Goal: Task Accomplishment & Management: Use online tool/utility

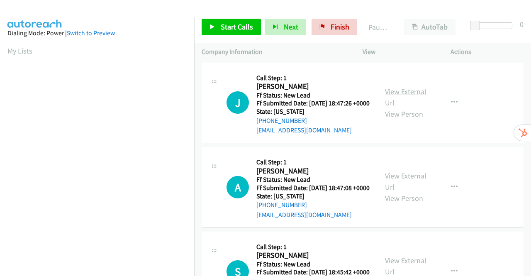
click at [408, 95] on link "View External Url" at bounding box center [405, 97] width 41 height 21
click at [405, 189] on link "View External Url" at bounding box center [405, 181] width 41 height 21
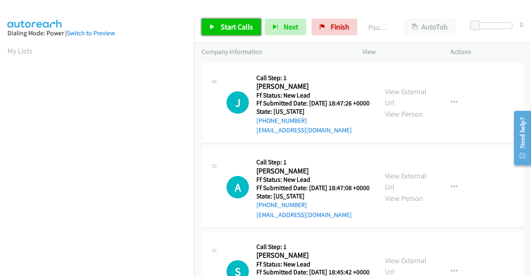
drag, startPoint x: 222, startPoint y: 27, endPoint x: 236, endPoint y: 28, distance: 13.3
click at [222, 28] on span "Start Calls" at bounding box center [237, 27] width 32 height 10
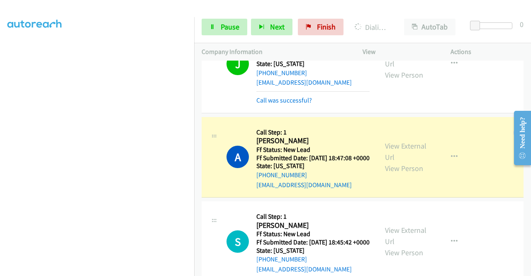
scroll to position [124, 0]
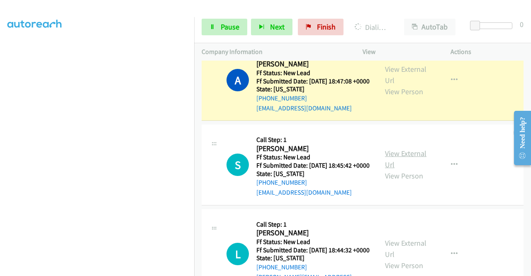
click at [395, 169] on link "View External Url" at bounding box center [405, 158] width 41 height 21
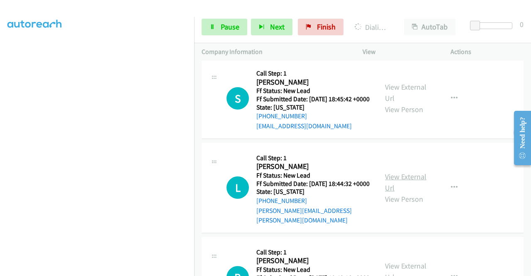
scroll to position [207, 0]
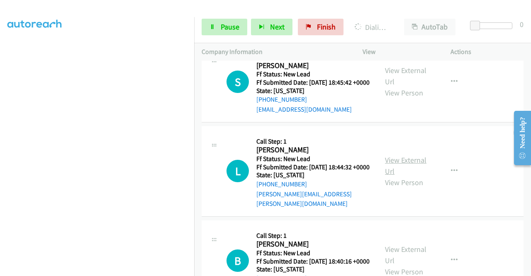
click at [406, 176] on link "View External Url" at bounding box center [405, 165] width 41 height 21
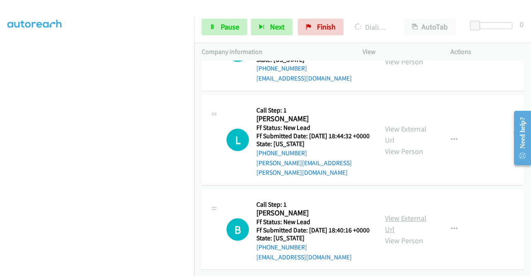
click at [417, 213] on link "View External Url" at bounding box center [405, 223] width 41 height 21
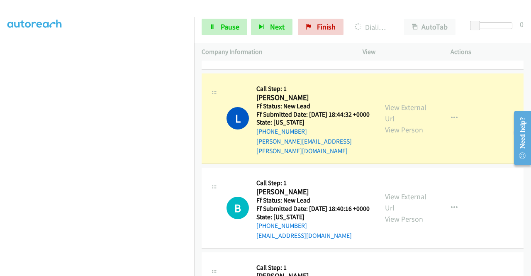
scroll to position [292, 0]
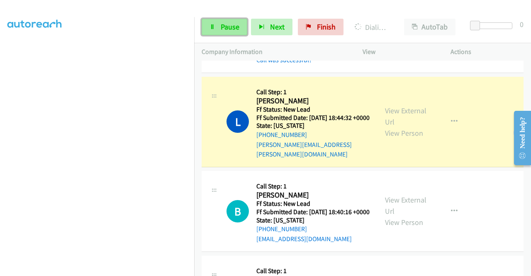
click at [221, 25] on span "Pause" at bounding box center [230, 27] width 19 height 10
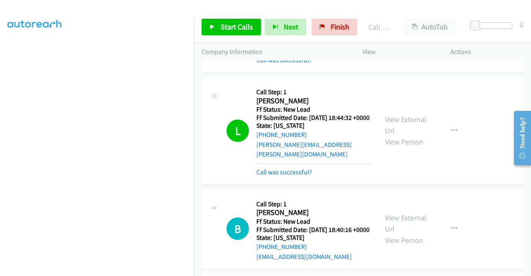
scroll to position [416, 0]
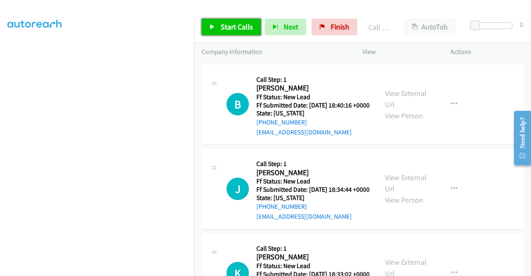
click at [231, 28] on span "Start Calls" at bounding box center [237, 27] width 32 height 10
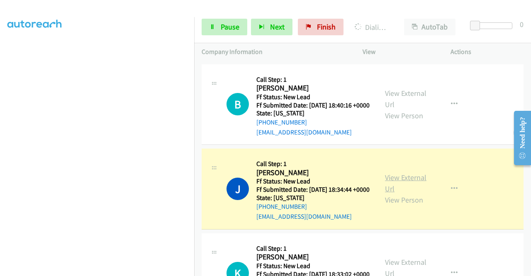
click at [403, 193] on link "View External Url" at bounding box center [405, 183] width 41 height 21
click at [229, 25] on span "Pause" at bounding box center [230, 27] width 19 height 10
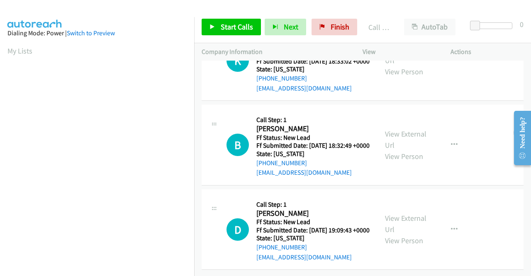
scroll to position [724, 0]
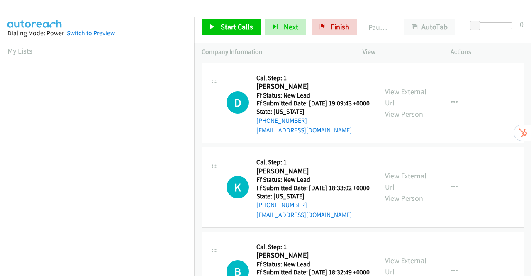
click at [392, 97] on link "View External Url" at bounding box center [405, 97] width 41 height 21
click at [416, 190] on link "View External Url" at bounding box center [405, 181] width 41 height 21
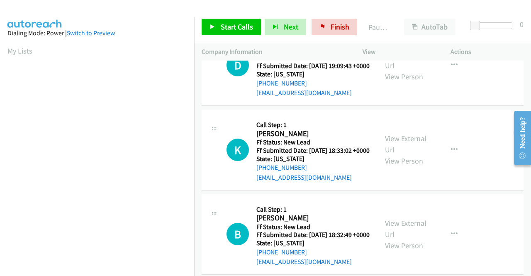
scroll to position [72, 0]
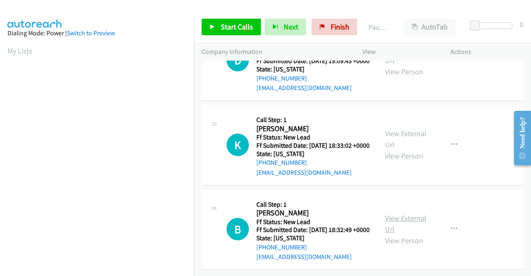
click at [410, 213] on link "View External Url" at bounding box center [405, 223] width 41 height 21
click at [239, 29] on span "Start Calls" at bounding box center [237, 27] width 32 height 10
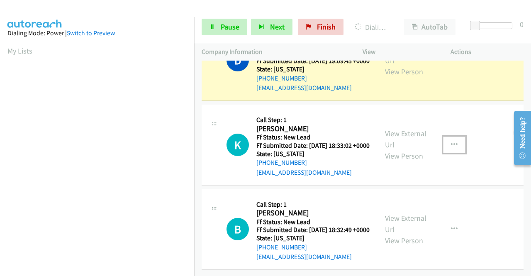
click at [451, 141] on icon "button" at bounding box center [454, 144] width 7 height 7
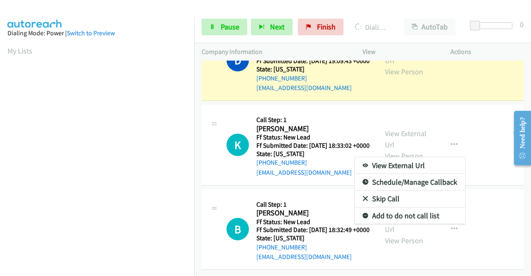
scroll to position [0, 0]
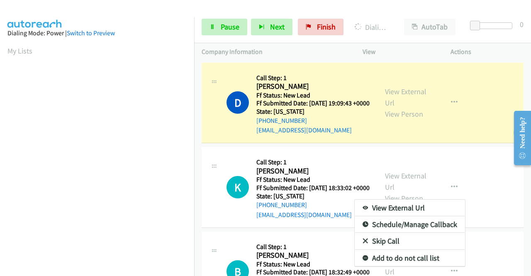
click at [385, 249] on link "Skip Call" at bounding box center [410, 241] width 110 height 17
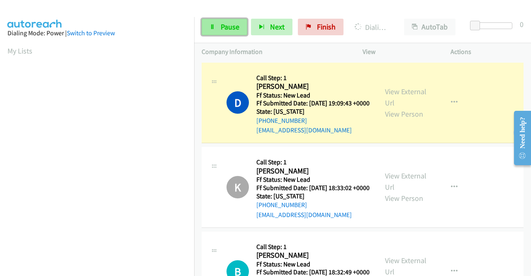
click at [224, 29] on span "Pause" at bounding box center [230, 27] width 19 height 10
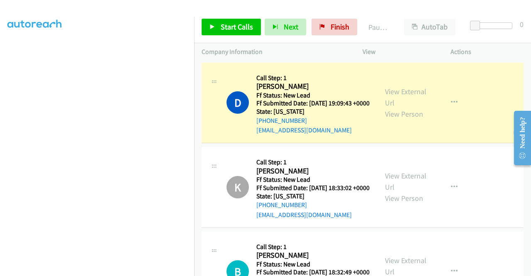
scroll to position [189, 0]
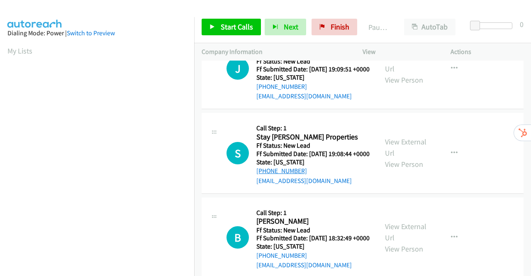
scroll to position [257, 0]
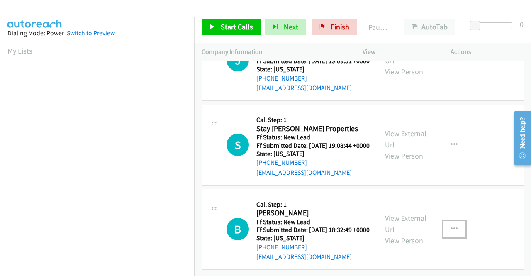
click at [451, 226] on icon "button" at bounding box center [454, 229] width 7 height 7
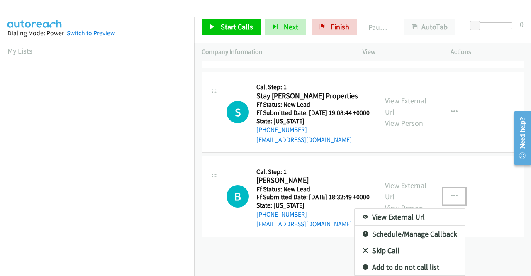
click at [390, 244] on link "Skip Call" at bounding box center [410, 250] width 110 height 17
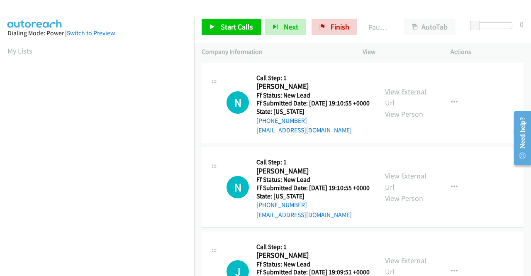
click at [387, 94] on link "View External Url" at bounding box center [405, 97] width 41 height 21
click at [452, 106] on icon "button" at bounding box center [454, 102] width 7 height 7
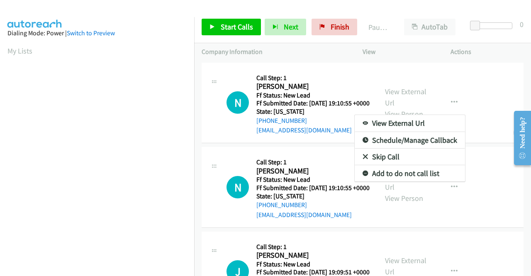
click at [392, 161] on link "Skip Call" at bounding box center [410, 156] width 110 height 17
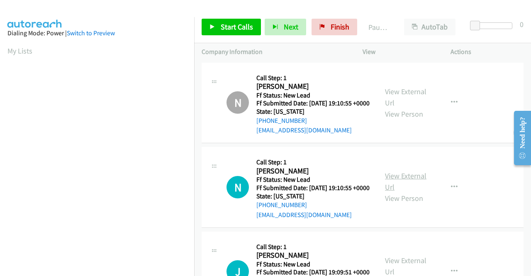
click at [406, 188] on link "View External Url" at bounding box center [405, 181] width 41 height 21
click at [451, 190] on icon "button" at bounding box center [454, 187] width 7 height 7
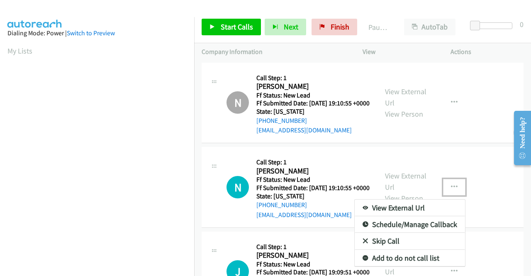
click at [385, 249] on link "Skip Call" at bounding box center [410, 241] width 110 height 17
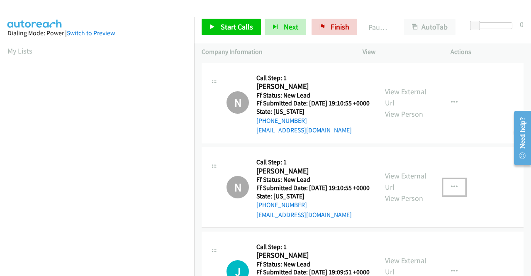
scroll to position [124, 0]
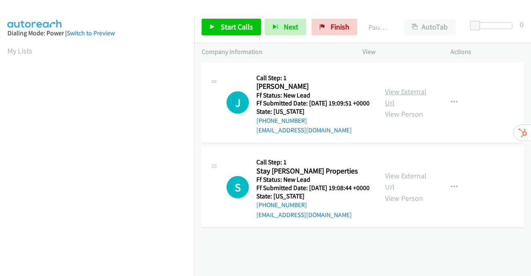
click at [411, 97] on link "View External Url" at bounding box center [405, 97] width 41 height 21
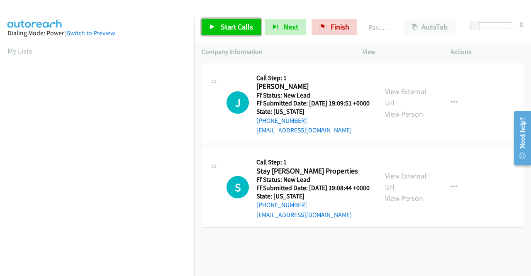
click at [235, 29] on span "Start Calls" at bounding box center [237, 27] width 32 height 10
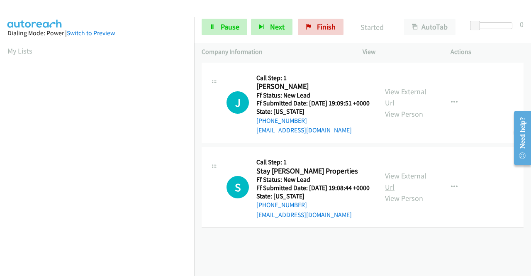
click at [406, 190] on link "View External Url" at bounding box center [405, 181] width 41 height 21
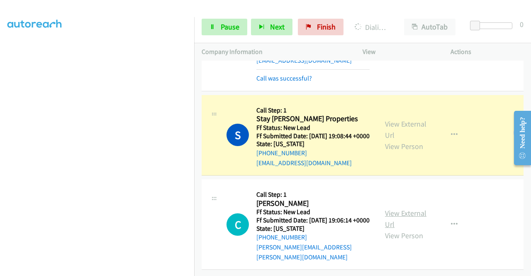
scroll to position [90, 0]
click at [412, 210] on link "View External Url" at bounding box center [405, 218] width 41 height 21
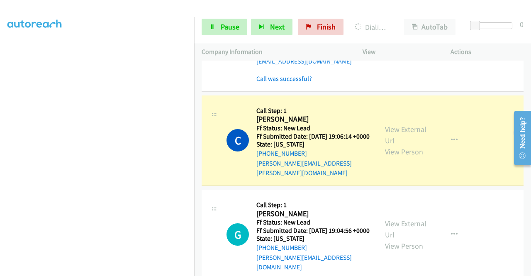
scroll to position [200, 0]
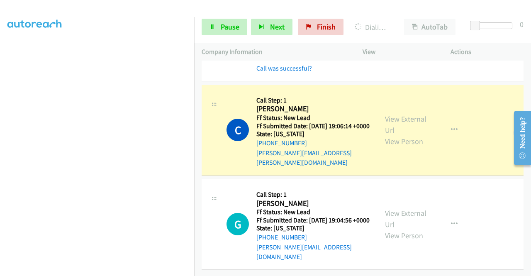
click at [399, 213] on div "View External Url View Person" at bounding box center [406, 224] width 43 height 34
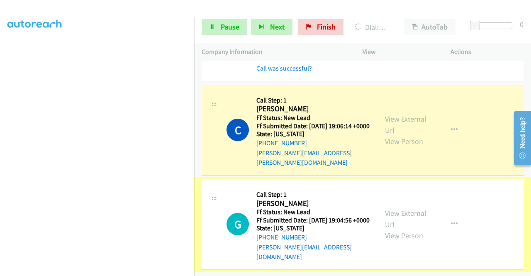
click at [399, 210] on link "View External Url" at bounding box center [405, 218] width 41 height 21
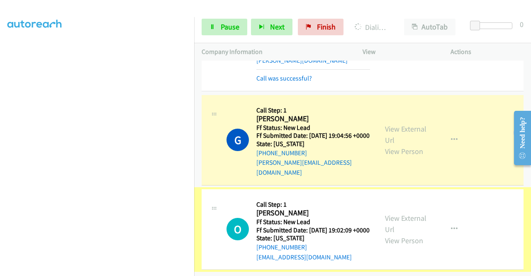
scroll to position [310, 0]
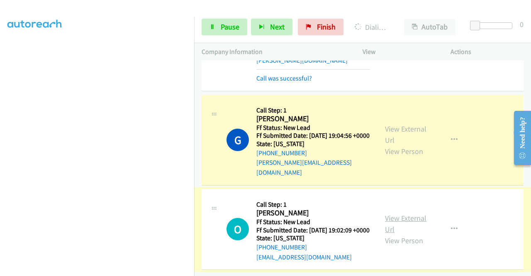
click at [412, 213] on link "View External Url" at bounding box center [405, 223] width 41 height 21
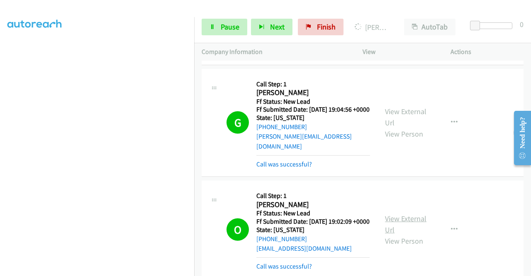
scroll to position [476, 0]
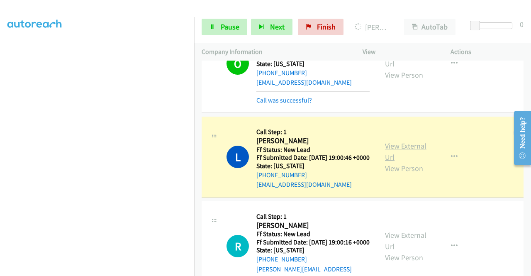
click at [412, 162] on link "View External Url" at bounding box center [405, 151] width 41 height 21
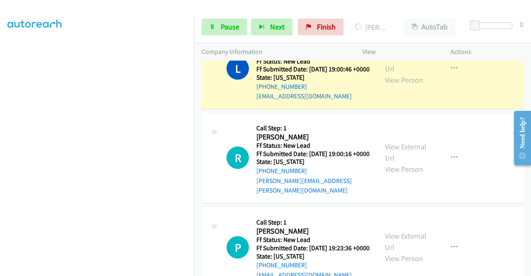
scroll to position [600, 0]
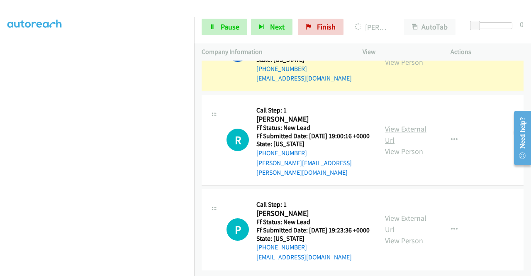
click at [405, 137] on link "View External Url" at bounding box center [405, 134] width 41 height 21
click at [410, 201] on div "View External Url View Person View External Url Email Schedule/Manage Callback …" at bounding box center [424, 230] width 95 height 66
click at [410, 213] on link "View External Url" at bounding box center [405, 223] width 41 height 21
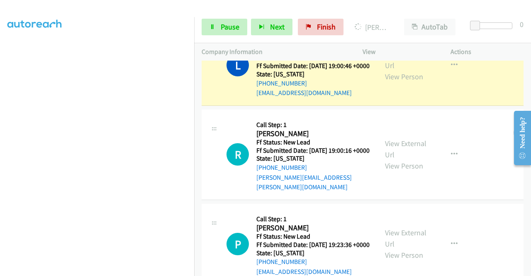
scroll to position [581, 0]
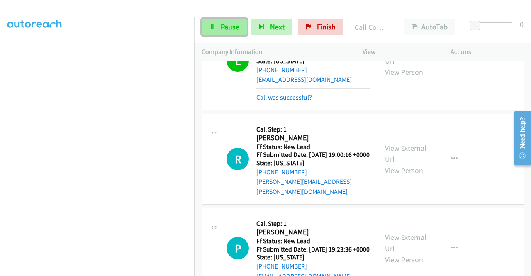
click at [225, 27] on span "Pause" at bounding box center [230, 27] width 19 height 10
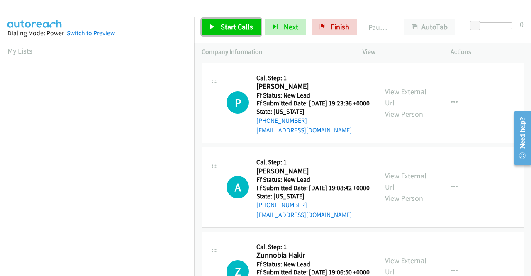
click at [228, 27] on span "Start Calls" at bounding box center [237, 27] width 32 height 10
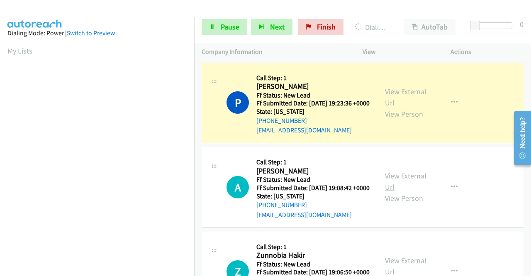
click at [407, 187] on link "View External Url" at bounding box center [405, 181] width 41 height 21
click at [216, 26] on link "Pause" at bounding box center [225, 27] width 46 height 17
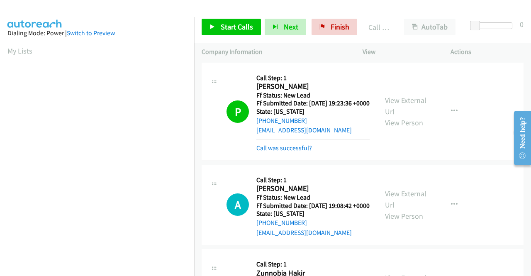
scroll to position [189, 0]
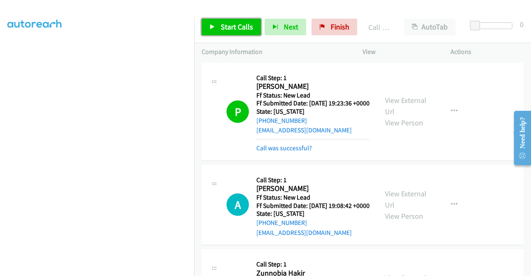
click at [230, 29] on span "Start Calls" at bounding box center [237, 27] width 32 height 10
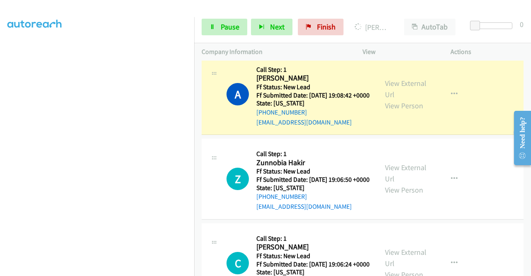
scroll to position [109, 0]
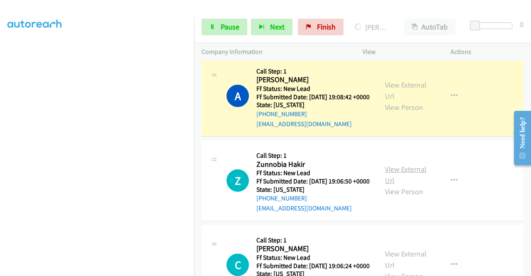
click at [400, 185] on link "View External Url" at bounding box center [405, 174] width 41 height 21
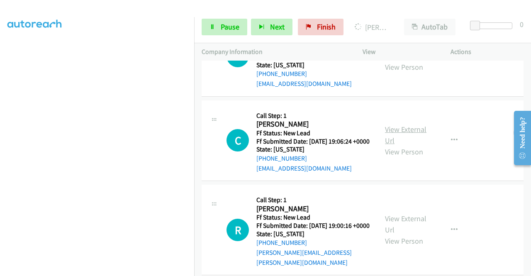
scroll to position [233, 0]
click at [399, 145] on link "View External Url" at bounding box center [405, 134] width 41 height 21
click at [451, 144] on icon "button" at bounding box center [454, 140] width 7 height 7
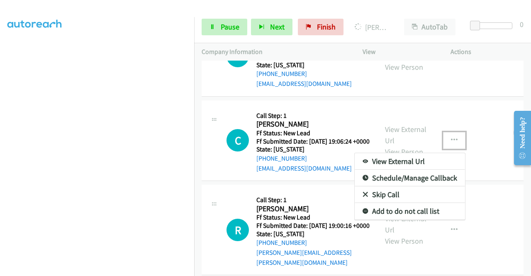
click at [380, 203] on link "Skip Call" at bounding box center [410, 194] width 110 height 17
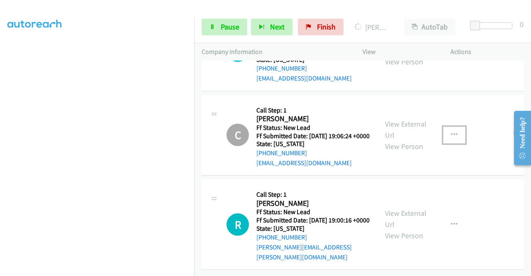
scroll to position [275, 0]
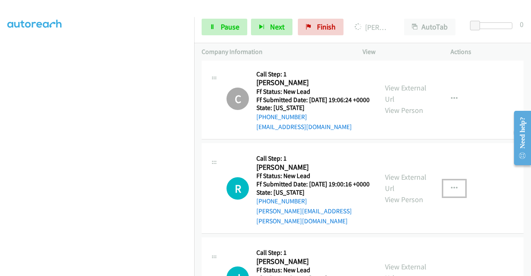
click at [451, 192] on icon "button" at bounding box center [454, 188] width 7 height 7
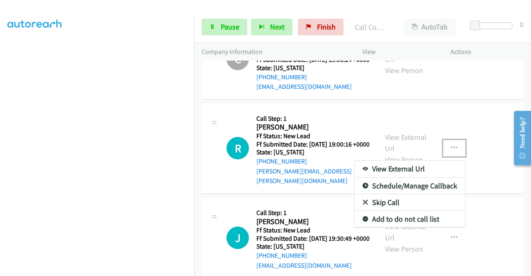
scroll to position [416, 0]
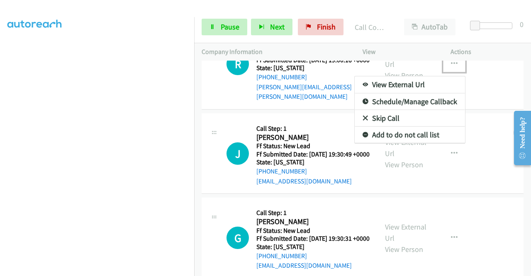
click at [380, 127] on link "Skip Call" at bounding box center [410, 118] width 110 height 17
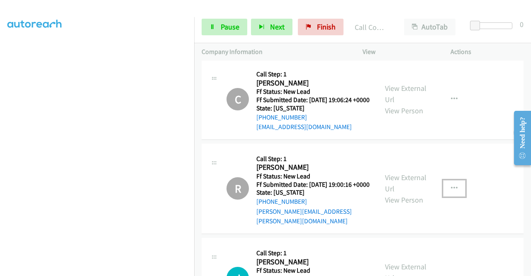
scroll to position [333, 0]
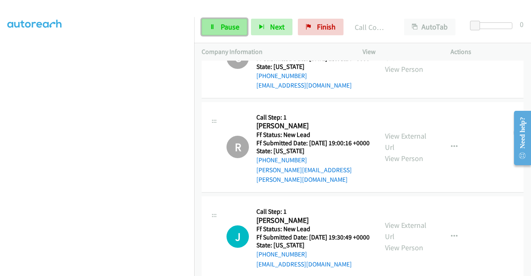
click at [222, 31] on span "Pause" at bounding box center [230, 27] width 19 height 10
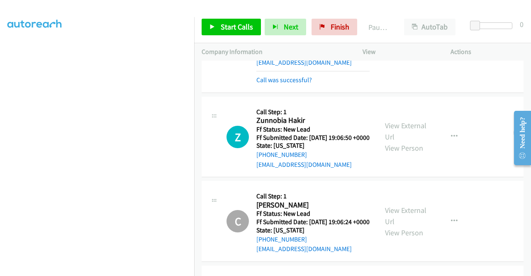
scroll to position [168, 0]
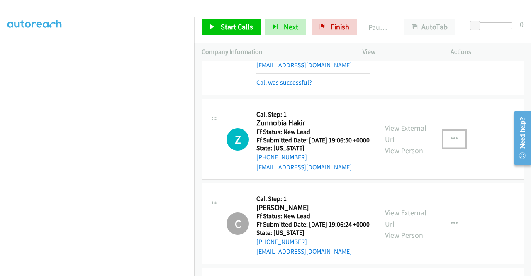
click at [451, 142] on icon "button" at bounding box center [454, 139] width 7 height 7
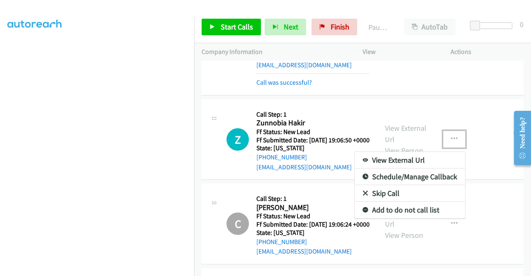
click at [389, 202] on link "Skip Call" at bounding box center [410, 193] width 110 height 17
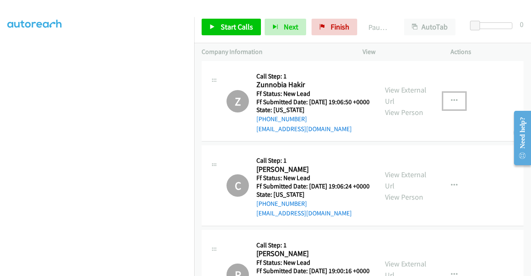
scroll to position [292, 0]
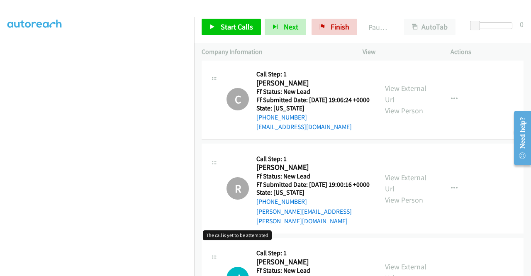
click at [231, 200] on h1 "R" at bounding box center [237, 188] width 22 height 22
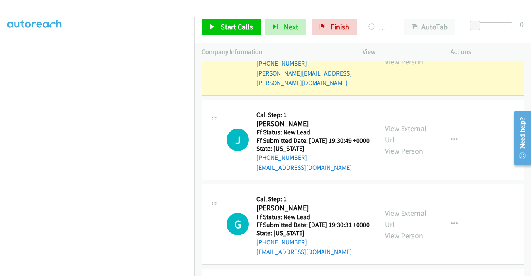
scroll to position [416, 0]
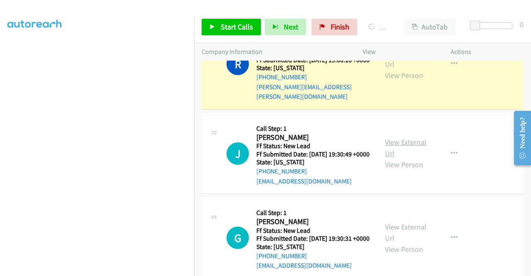
click at [407, 158] on link "View External Url" at bounding box center [405, 147] width 41 height 21
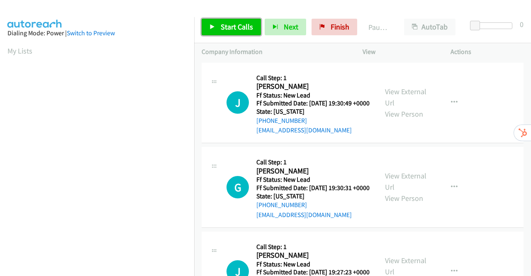
drag, startPoint x: 0, startPoint y: 0, endPoint x: 219, endPoint y: 26, distance: 221.0
click at [219, 25] on link "Start Calls" at bounding box center [231, 27] width 59 height 17
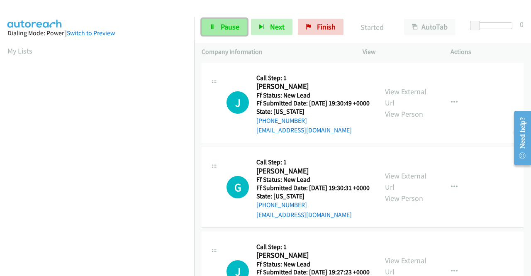
click at [231, 28] on span "Pause" at bounding box center [230, 27] width 19 height 10
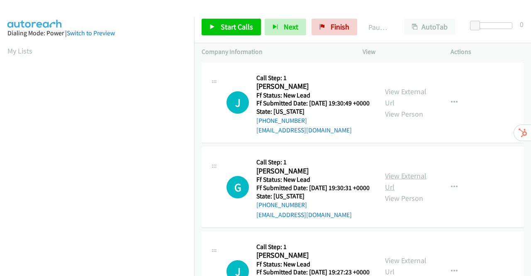
click at [404, 189] on link "View External Url" at bounding box center [405, 181] width 41 height 21
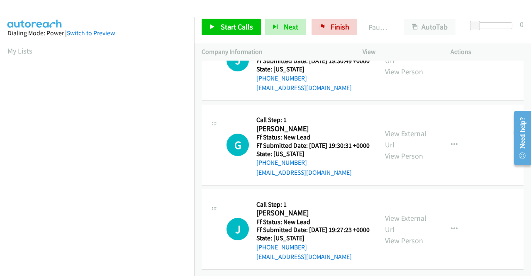
scroll to position [72, 0]
click at [407, 213] on link "View External Url" at bounding box center [405, 223] width 41 height 21
click at [230, 26] on span "Start Calls" at bounding box center [237, 27] width 32 height 10
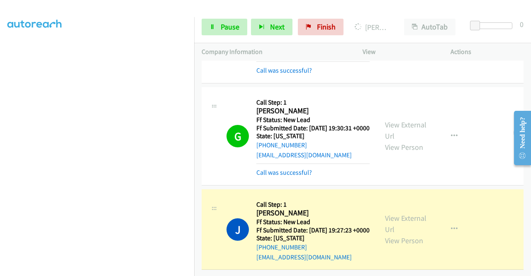
scroll to position [107, 0]
click at [229, 22] on span "Pause" at bounding box center [230, 27] width 19 height 10
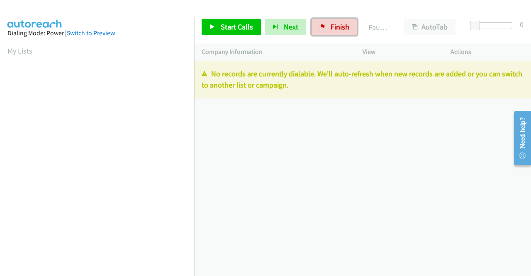
drag, startPoint x: 338, startPoint y: 24, endPoint x: 316, endPoint y: 188, distance: 165.3
click at [337, 25] on span "Finish" at bounding box center [340, 27] width 19 height 10
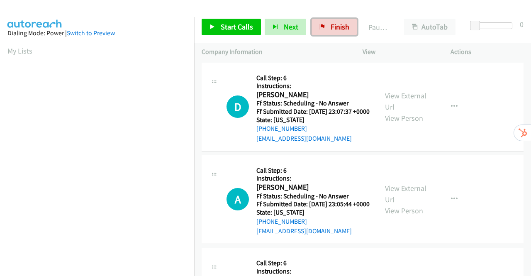
drag, startPoint x: 344, startPoint y: 24, endPoint x: 288, endPoint y: 47, distance: 61.2
click at [344, 24] on span "Finish" at bounding box center [340, 27] width 19 height 10
click at [411, 97] on link "View External Url" at bounding box center [405, 101] width 41 height 21
click at [402, 199] on link "View External Url" at bounding box center [405, 193] width 41 height 21
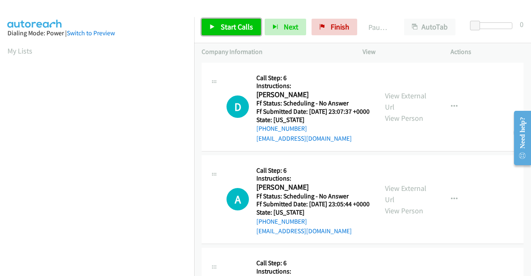
click at [234, 29] on span "Start Calls" at bounding box center [237, 27] width 32 height 10
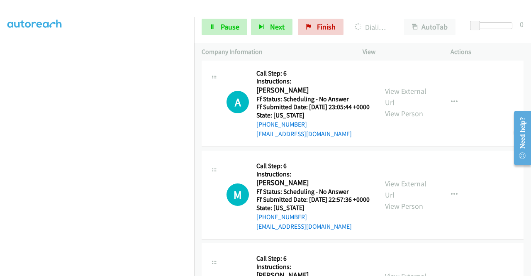
scroll to position [124, 0]
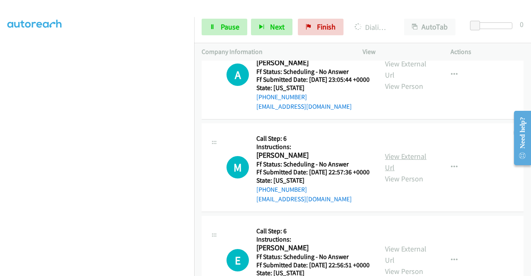
click at [409, 172] on link "View External Url" at bounding box center [405, 161] width 41 height 21
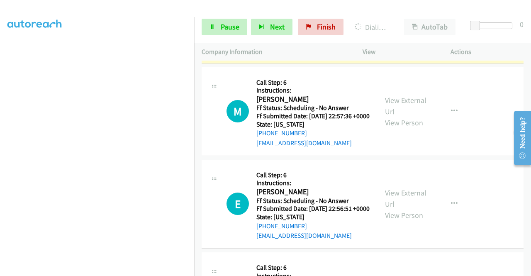
scroll to position [266, 0]
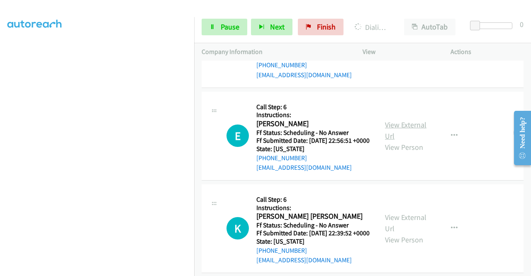
click at [393, 141] on link "View External Url" at bounding box center [405, 130] width 41 height 21
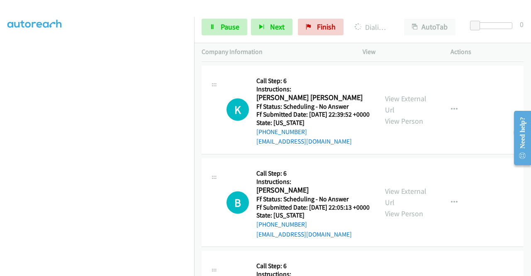
scroll to position [391, 0]
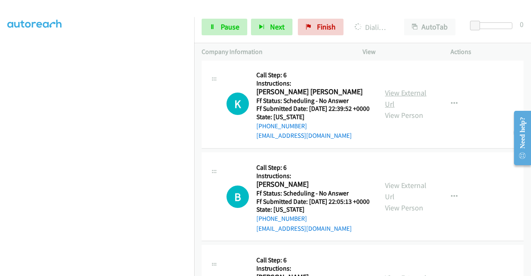
click at [388, 109] on link "View External Url" at bounding box center [405, 98] width 41 height 21
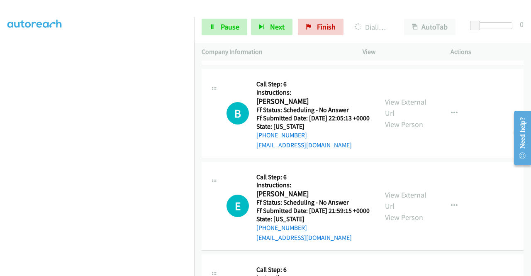
scroll to position [515, 0]
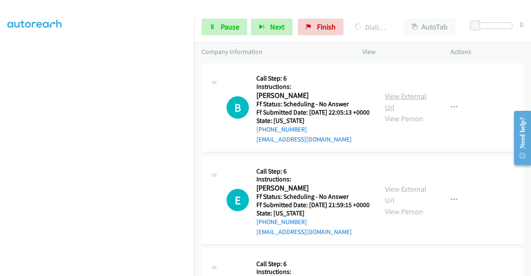
click at [397, 112] on link "View External Url" at bounding box center [405, 101] width 41 height 21
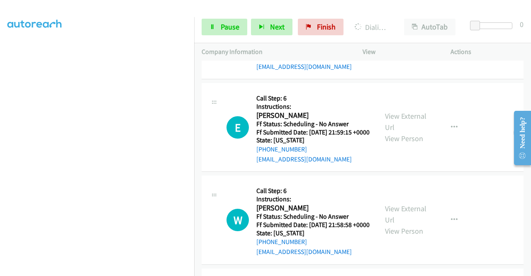
scroll to position [657, 0]
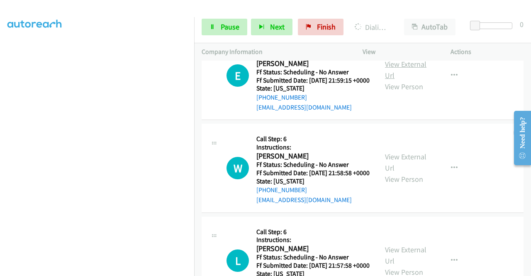
click at [398, 80] on link "View External Url" at bounding box center [405, 69] width 41 height 21
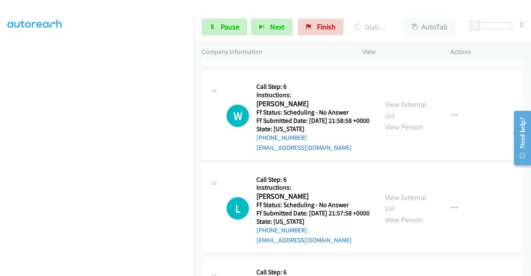
scroll to position [782, 0]
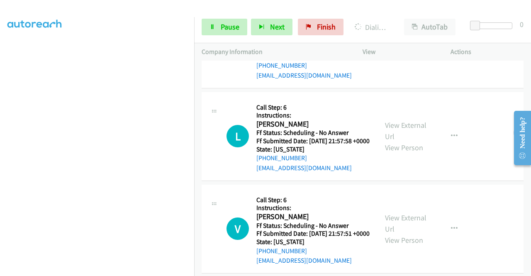
click at [409, 48] on link "View External Url" at bounding box center [405, 37] width 41 height 21
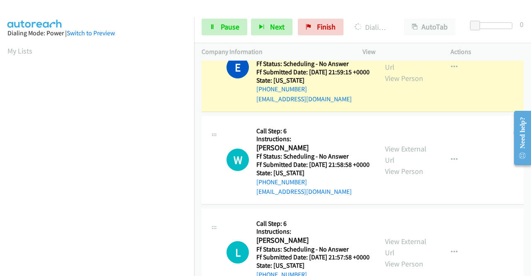
scroll to position [823, 0]
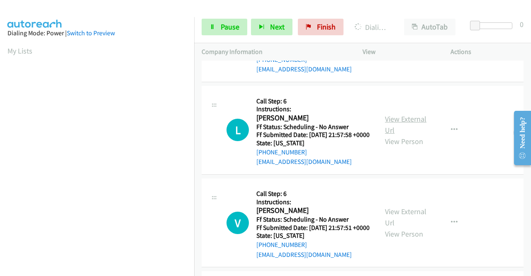
click at [388, 135] on link "View External Url" at bounding box center [405, 124] width 41 height 21
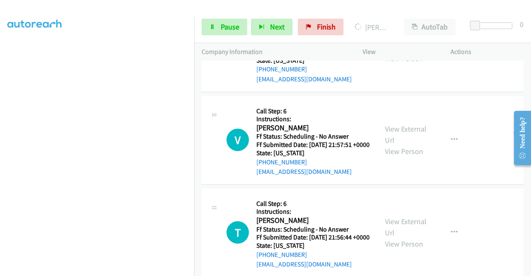
scroll to position [189, 0]
click at [402, 145] on link "View External Url" at bounding box center [405, 134] width 41 height 21
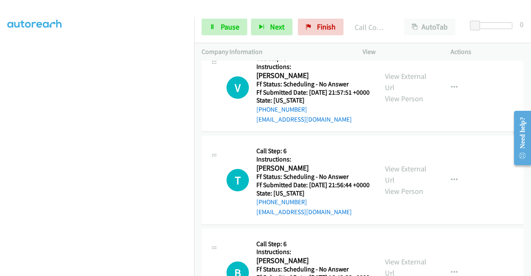
scroll to position [1007, 0]
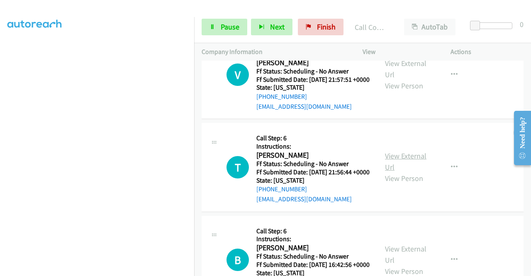
click at [405, 172] on link "View External Url" at bounding box center [405, 161] width 41 height 21
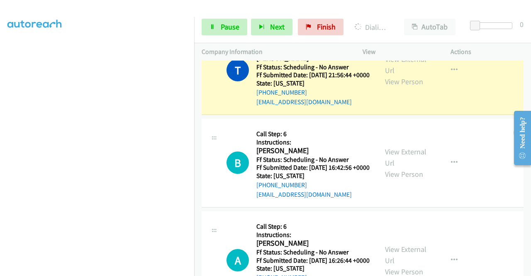
scroll to position [1214, 0]
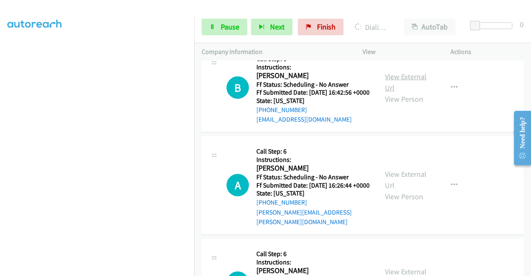
click at [400, 92] on link "View External Url" at bounding box center [405, 82] width 41 height 21
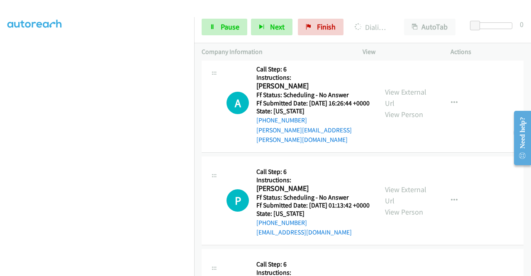
scroll to position [1297, 0]
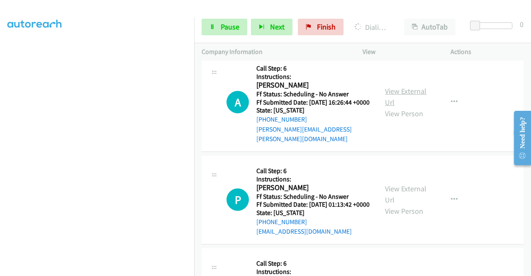
click at [405, 107] on link "View External Url" at bounding box center [405, 96] width 41 height 21
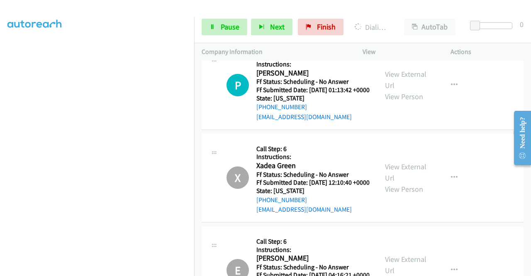
scroll to position [1439, 0]
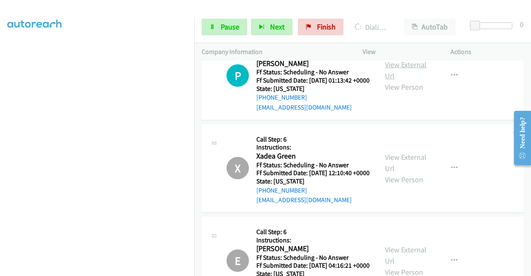
click at [411, 80] on link "View External Url" at bounding box center [405, 70] width 41 height 21
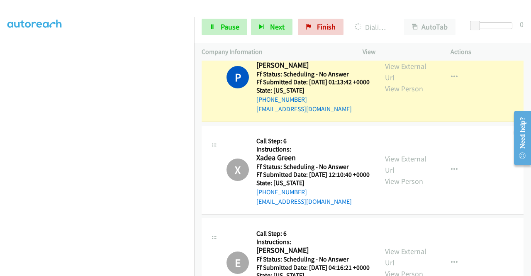
scroll to position [1415, 0]
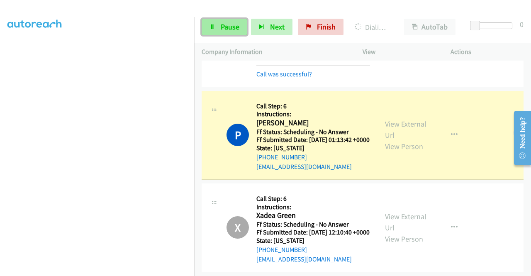
click at [217, 28] on link "Pause" at bounding box center [225, 27] width 46 height 17
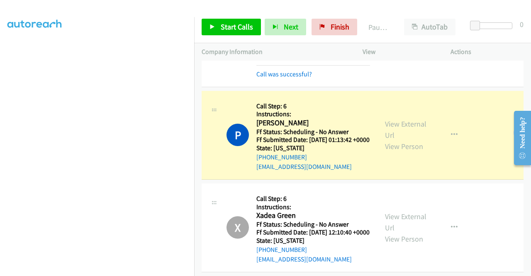
scroll to position [0, 0]
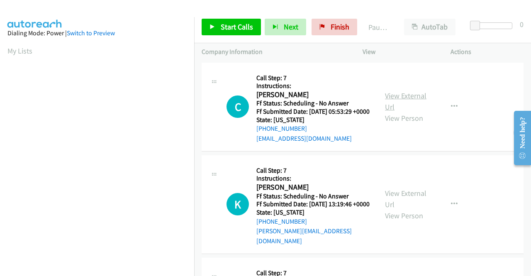
click at [393, 98] on link "View External Url" at bounding box center [405, 101] width 41 height 21
click at [411, 202] on link "View External Url" at bounding box center [405, 198] width 41 height 21
click at [235, 23] on span "Start Calls" at bounding box center [237, 27] width 32 height 10
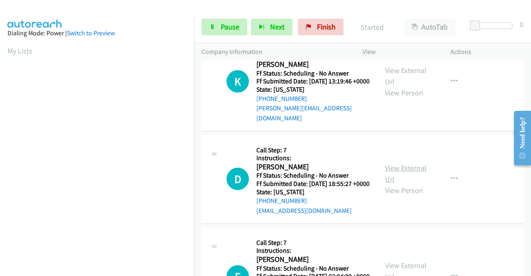
scroll to position [124, 0]
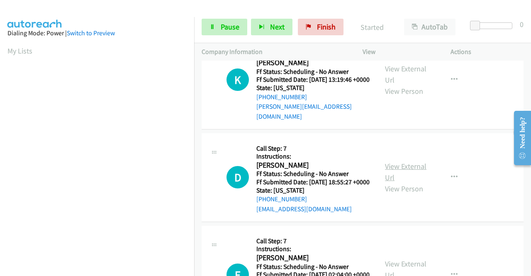
click at [400, 176] on link "View External Url" at bounding box center [405, 171] width 41 height 21
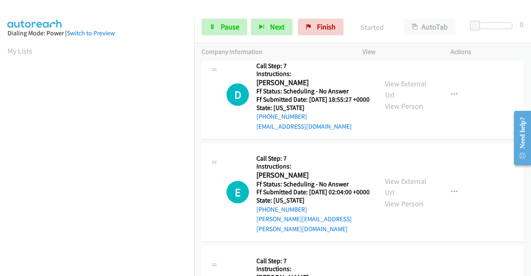
scroll to position [207, 0]
click at [413, 195] on link "View External Url" at bounding box center [405, 186] width 41 height 21
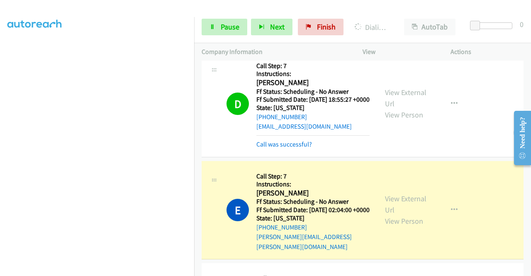
scroll to position [189, 0]
click at [234, 25] on span "Pause" at bounding box center [230, 27] width 19 height 10
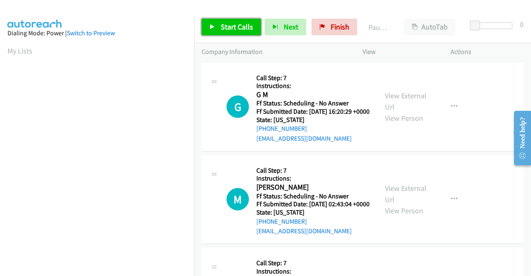
click at [231, 29] on span "Start Calls" at bounding box center [237, 27] width 32 height 10
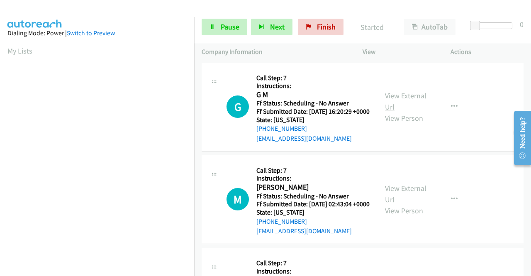
click at [400, 100] on link "View External Url" at bounding box center [405, 101] width 41 height 21
click at [405, 201] on link "View External Url" at bounding box center [405, 193] width 41 height 21
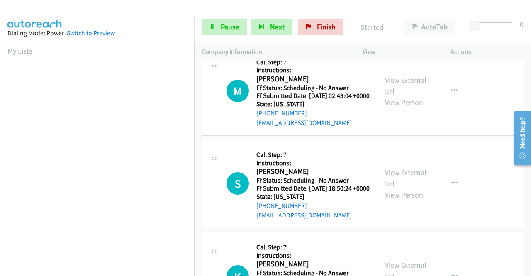
scroll to position [124, 0]
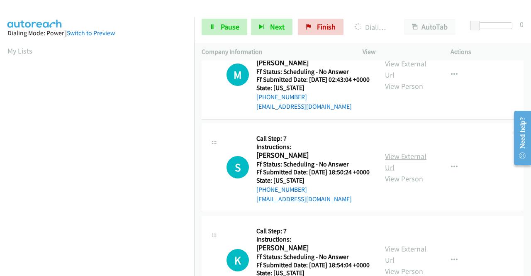
click at [397, 172] on link "View External Url" at bounding box center [405, 161] width 41 height 21
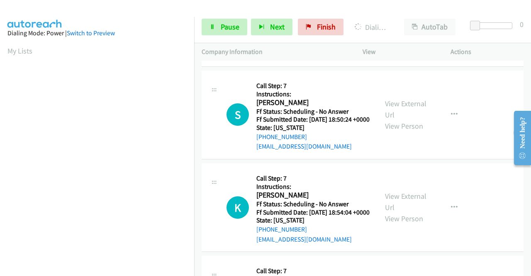
scroll to position [207, 0]
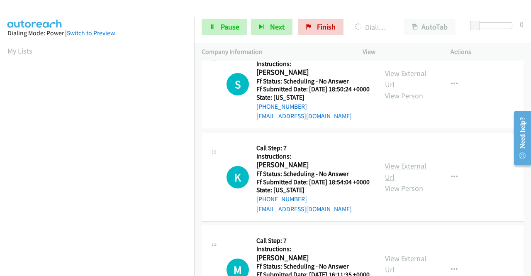
click at [402, 182] on link "View External Url" at bounding box center [405, 171] width 41 height 21
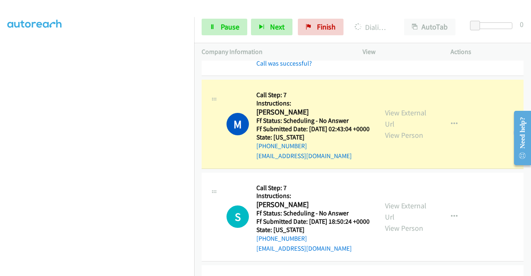
scroll to position [142, 0]
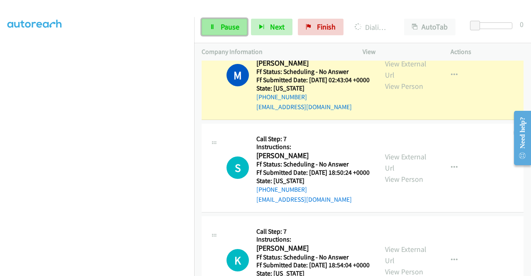
click at [226, 29] on span "Pause" at bounding box center [230, 27] width 19 height 10
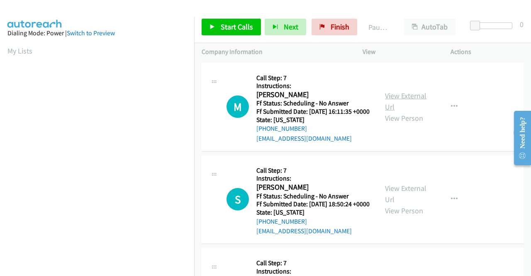
click at [392, 100] on link "View External Url" at bounding box center [405, 101] width 41 height 21
click at [234, 26] on span "Start Calls" at bounding box center [237, 27] width 32 height 10
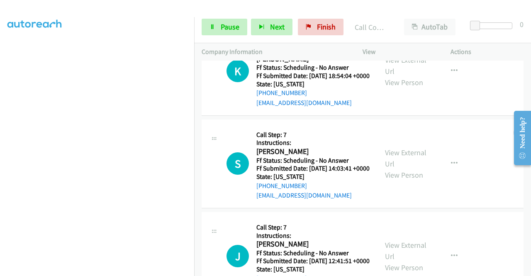
scroll to position [249, 0]
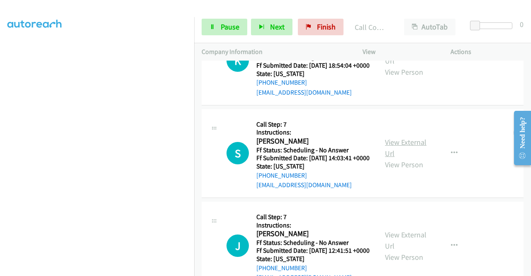
click at [404, 158] on link "View External Url" at bounding box center [405, 147] width 41 height 21
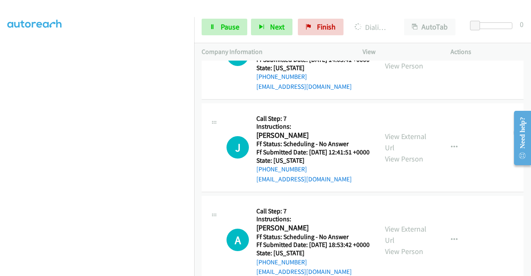
scroll to position [373, 0]
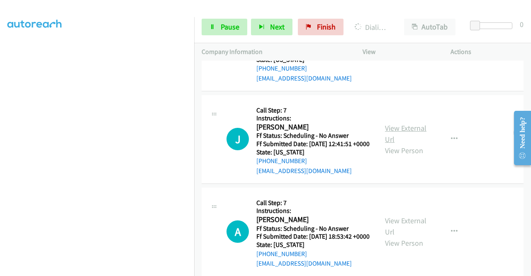
click at [393, 144] on link "View External Url" at bounding box center [405, 133] width 41 height 21
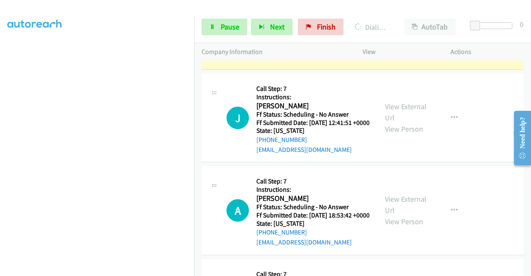
scroll to position [498, 0]
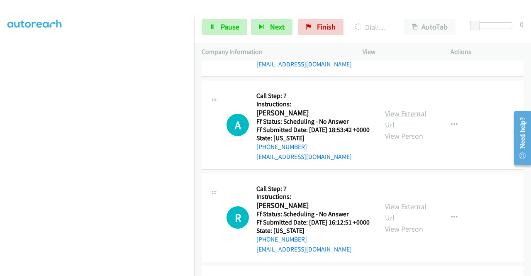
click at [404, 129] on link "View External Url" at bounding box center [405, 119] width 41 height 21
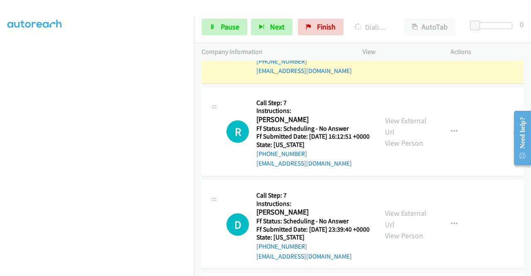
scroll to position [649, 0]
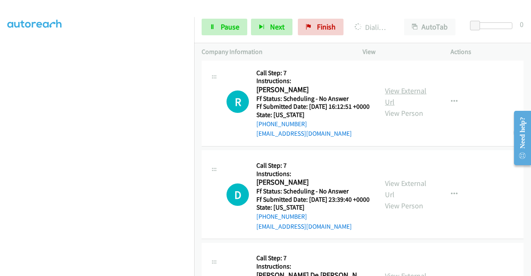
click at [414, 107] on link "View External Url" at bounding box center [405, 96] width 41 height 21
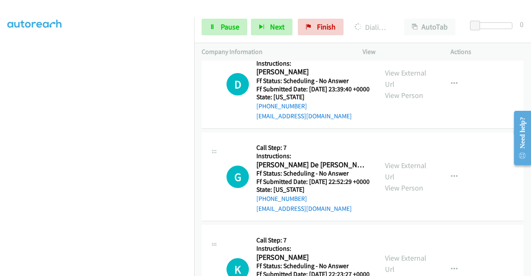
scroll to position [773, 0]
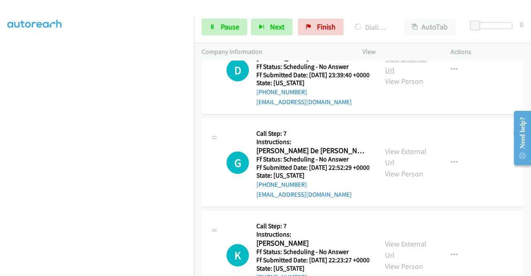
click at [392, 75] on link "View External Url" at bounding box center [405, 64] width 41 height 21
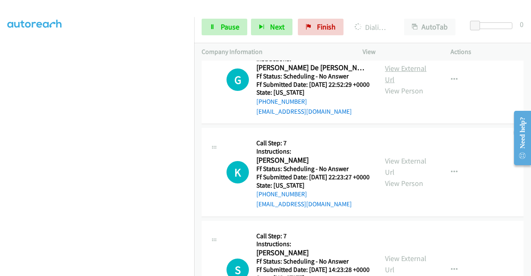
click at [395, 84] on link "View External Url" at bounding box center [405, 73] width 41 height 21
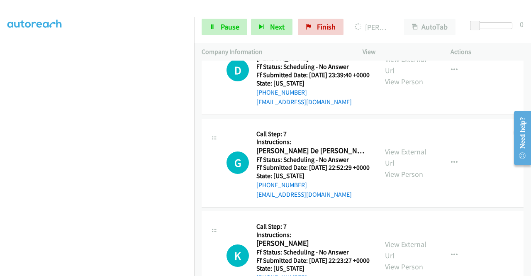
scroll to position [189, 0]
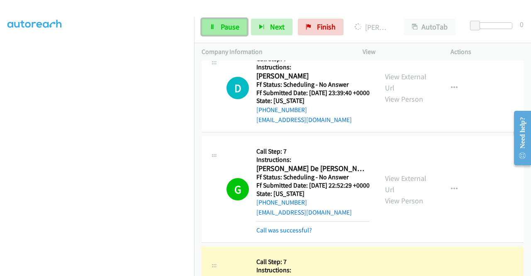
click at [214, 27] on icon at bounding box center [212, 27] width 6 height 6
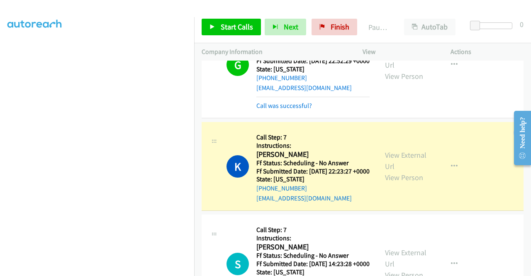
scroll to position [1039, 0]
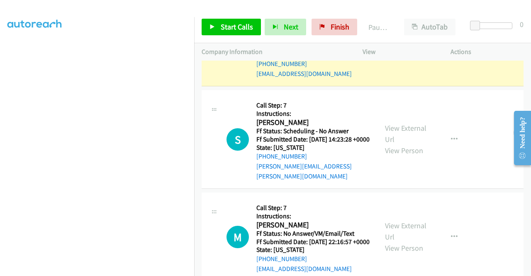
click at [417, 46] on link "View External Url" at bounding box center [405, 36] width 41 height 21
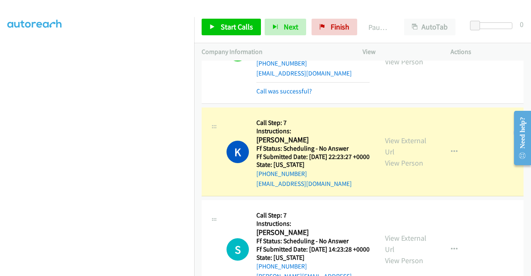
scroll to position [915, 0]
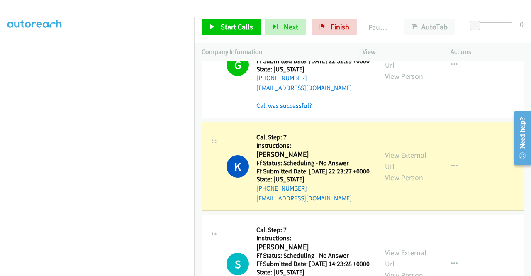
click at [415, 70] on link "View External Url" at bounding box center [405, 59] width 41 height 21
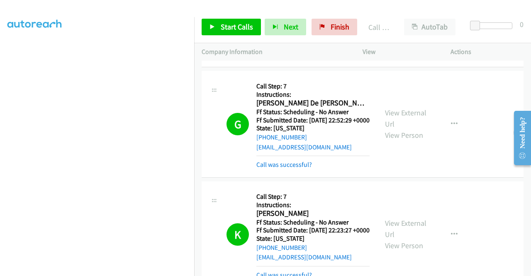
scroll to position [882, 0]
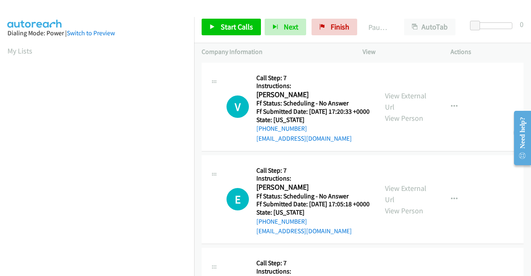
scroll to position [189, 0]
drag, startPoint x: 327, startPoint y: 24, endPoint x: 299, endPoint y: 42, distance: 33.0
click at [331, 24] on span "Finish" at bounding box center [340, 27] width 19 height 10
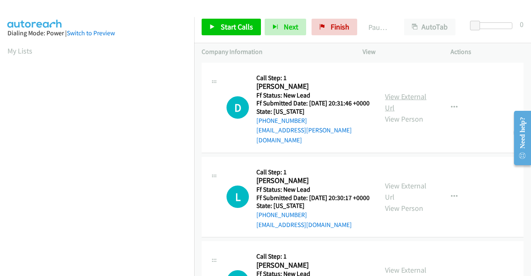
click at [405, 97] on link "View External Url" at bounding box center [405, 102] width 41 height 21
click at [398, 185] on link "View External Url" at bounding box center [405, 191] width 41 height 21
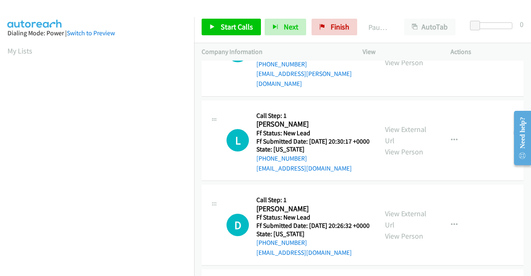
scroll to position [124, 0]
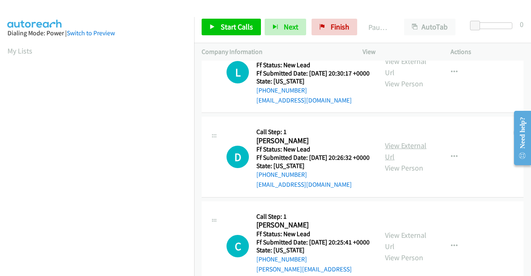
click at [390, 154] on link "View External Url" at bounding box center [405, 151] width 41 height 21
click at [233, 23] on span "Start Calls" at bounding box center [237, 27] width 32 height 10
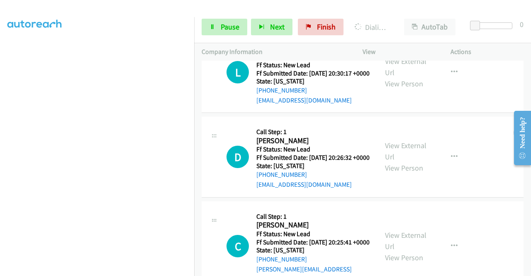
scroll to position [189, 0]
click at [234, 28] on span "Pause" at bounding box center [230, 27] width 19 height 10
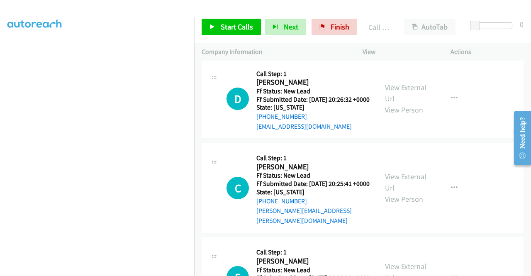
scroll to position [207, 0]
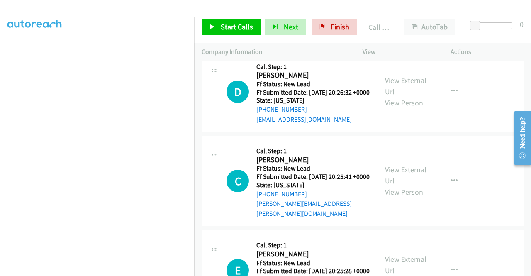
click at [385, 182] on link "View External Url" at bounding box center [405, 175] width 41 height 21
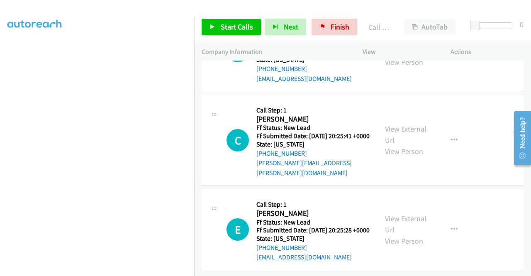
scroll to position [275, 0]
click at [401, 214] on link "View External Url" at bounding box center [405, 224] width 41 height 21
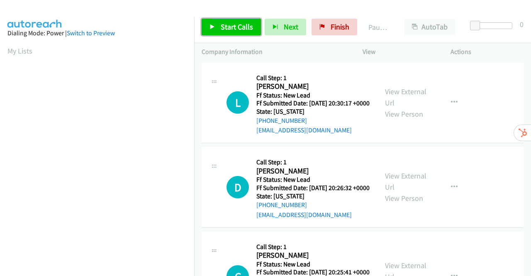
click at [227, 28] on span "Start Calls" at bounding box center [237, 27] width 32 height 10
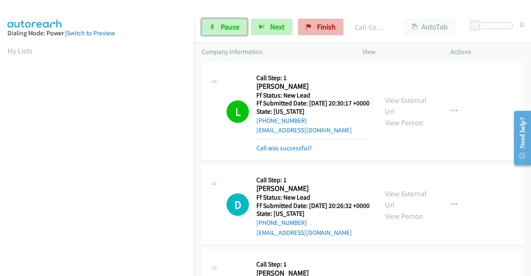
click at [222, 29] on span "Pause" at bounding box center [230, 27] width 19 height 10
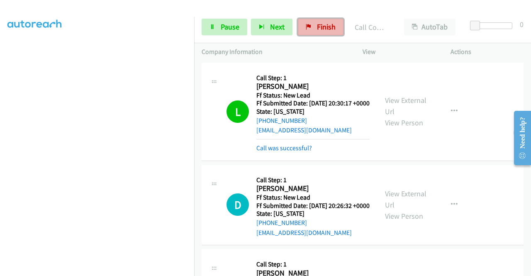
click at [321, 26] on span "Finish" at bounding box center [326, 27] width 19 height 10
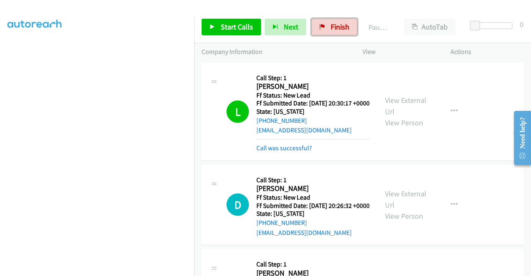
scroll to position [65, 0]
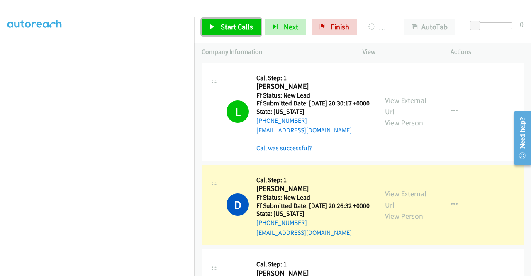
click at [231, 33] on link "Start Calls" at bounding box center [231, 27] width 59 height 17
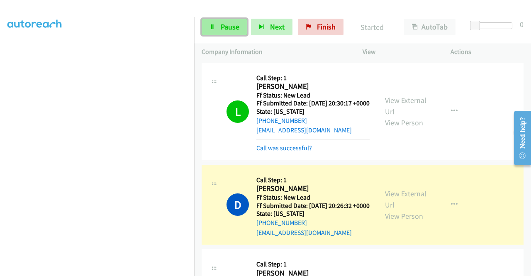
click at [231, 32] on link "Pause" at bounding box center [225, 27] width 46 height 17
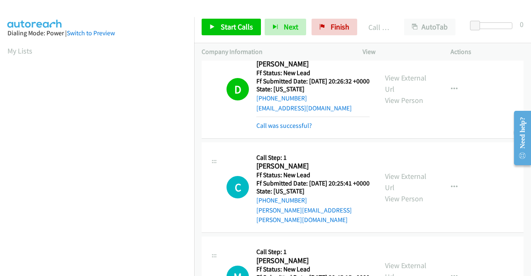
scroll to position [189, 0]
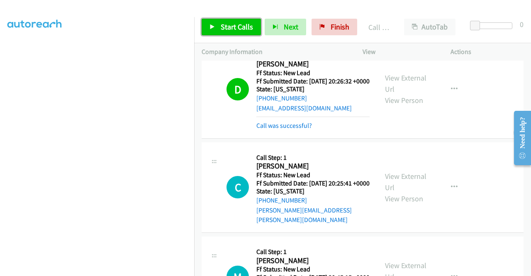
click at [234, 24] on span "Start Calls" at bounding box center [237, 27] width 32 height 10
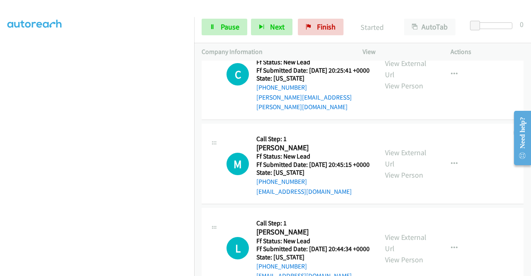
scroll to position [207, 0]
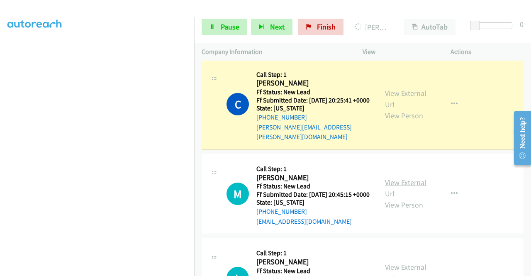
click at [408, 198] on link "View External Url" at bounding box center [405, 188] width 41 height 21
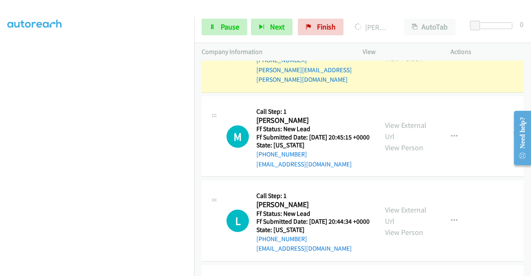
scroll to position [332, 0]
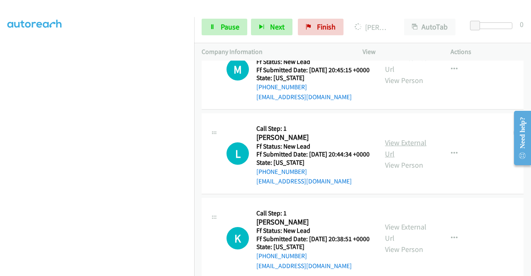
click at [400, 158] on link "View External Url" at bounding box center [405, 148] width 41 height 21
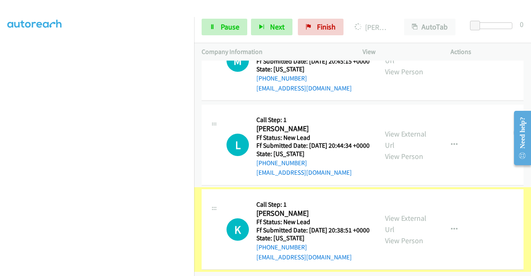
scroll to position [385, 0]
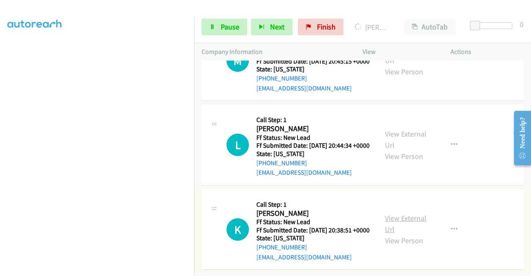
click at [403, 213] on link "View External Url" at bounding box center [405, 223] width 41 height 21
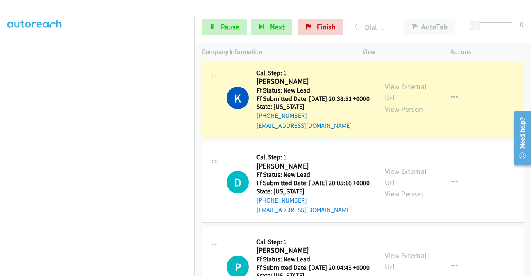
scroll to position [581, 0]
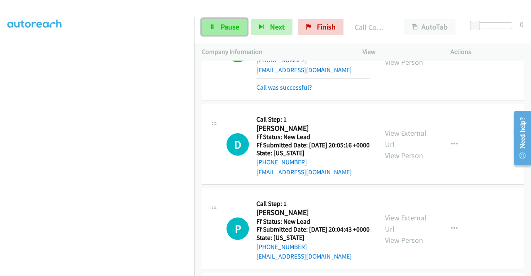
click at [237, 31] on span "Pause" at bounding box center [230, 27] width 19 height 10
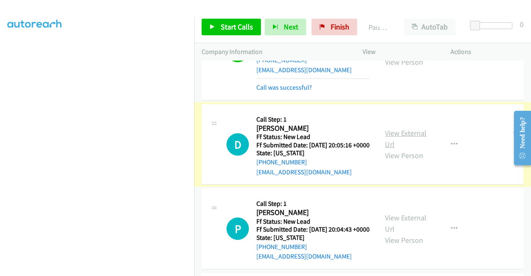
click at [397, 149] on link "View External Url" at bounding box center [405, 138] width 41 height 21
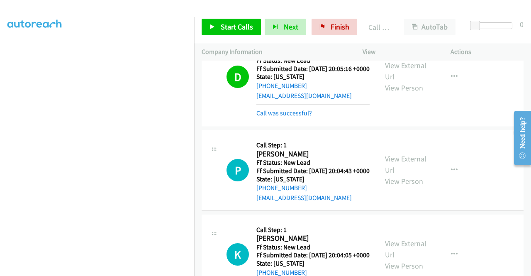
scroll to position [664, 0]
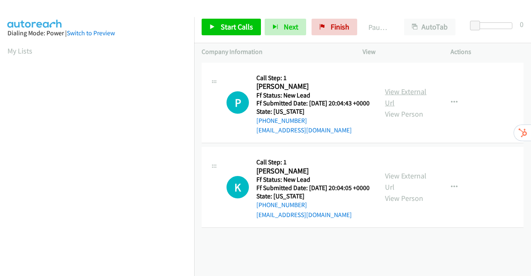
click at [396, 93] on link "View External Url" at bounding box center [405, 97] width 41 height 21
click at [408, 189] on link "View External Url" at bounding box center [405, 181] width 41 height 21
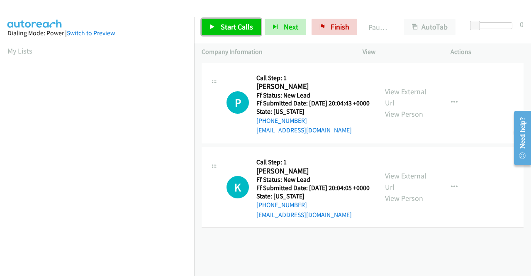
click at [224, 24] on span "Start Calls" at bounding box center [237, 27] width 32 height 10
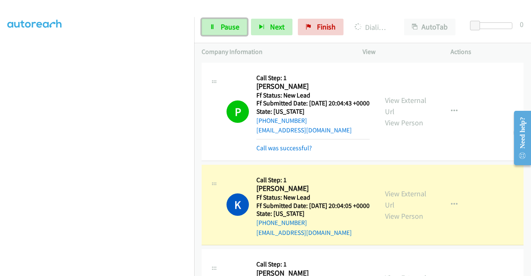
drag, startPoint x: 227, startPoint y: 26, endPoint x: 222, endPoint y: 33, distance: 9.0
click at [226, 27] on span "Pause" at bounding box center [230, 27] width 19 height 10
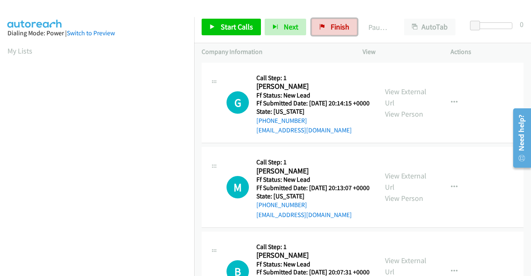
click at [331, 27] on span "Finish" at bounding box center [340, 27] width 19 height 10
click at [409, 95] on link "View External Url" at bounding box center [405, 97] width 41 height 21
click at [404, 187] on link "View External Url" at bounding box center [405, 181] width 41 height 21
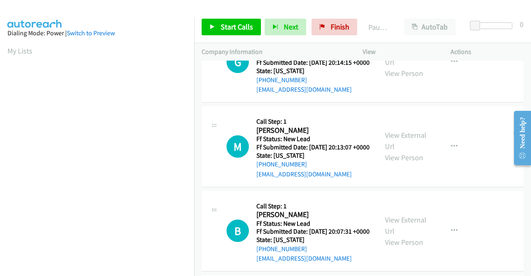
scroll to position [124, 0]
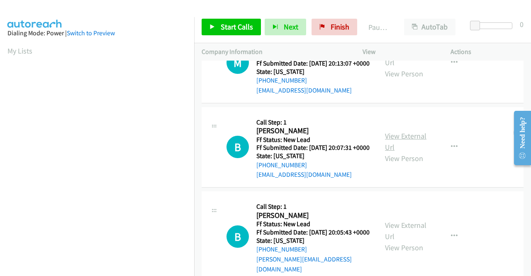
click at [404, 152] on link "View External Url" at bounding box center [405, 141] width 41 height 21
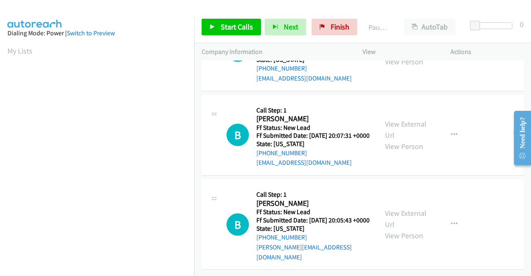
scroll to position [165, 0]
click at [413, 209] on link "View External Url" at bounding box center [405, 218] width 41 height 21
click at [217, 24] on link "Start Calls" at bounding box center [231, 27] width 59 height 17
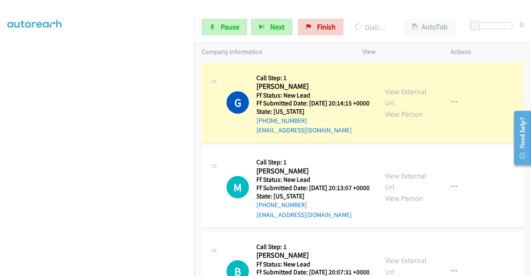
scroll to position [189, 0]
click at [229, 21] on link "Pause" at bounding box center [225, 27] width 46 height 17
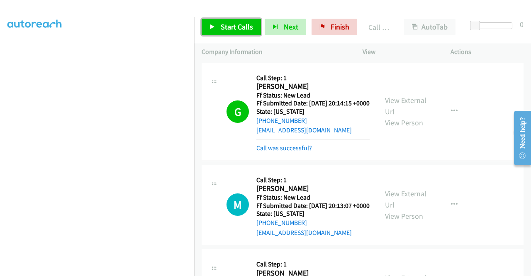
click at [231, 24] on span "Start Calls" at bounding box center [237, 27] width 32 height 10
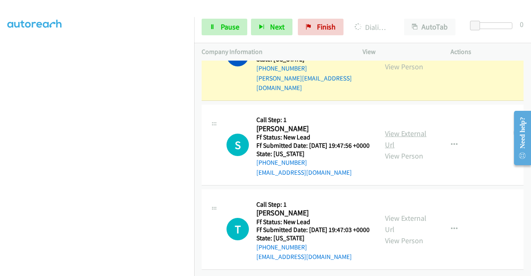
scroll to position [402, 0]
click at [408, 129] on link "View External Url" at bounding box center [405, 139] width 41 height 21
click at [393, 213] on link "View External Url" at bounding box center [405, 223] width 41 height 21
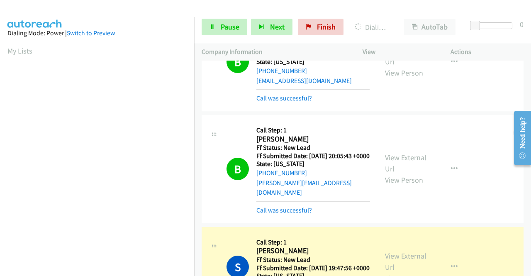
scroll to position [189, 0]
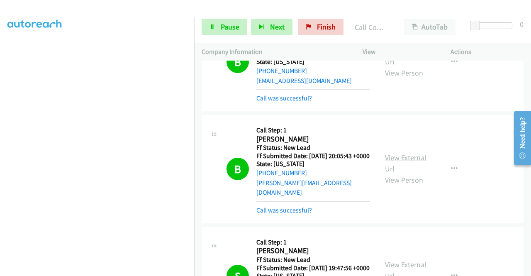
click at [400, 173] on link "View External Url" at bounding box center [405, 163] width 41 height 21
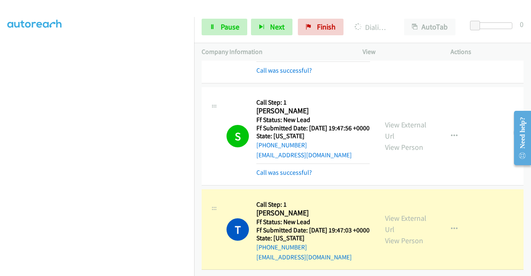
scroll to position [437, 0]
click at [228, 31] on span "Pause" at bounding box center [230, 27] width 19 height 10
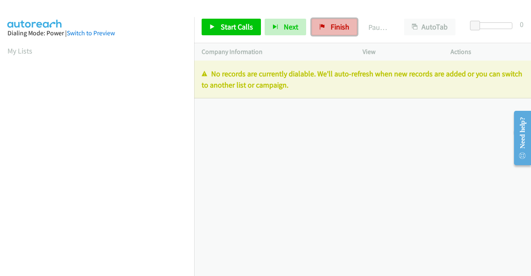
click at [327, 23] on link "Finish" at bounding box center [335, 27] width 46 height 17
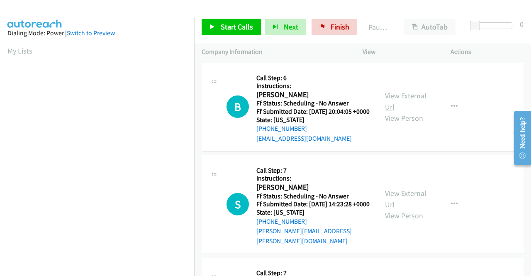
click at [407, 103] on link "View External Url" at bounding box center [405, 101] width 41 height 21
click at [403, 199] on link "View External Url" at bounding box center [405, 198] width 41 height 21
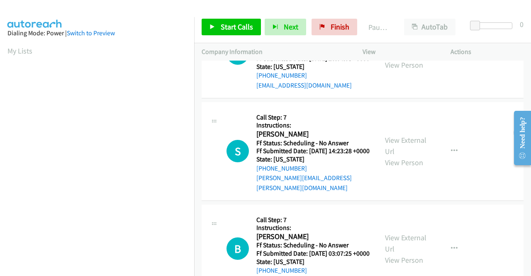
scroll to position [83, 0]
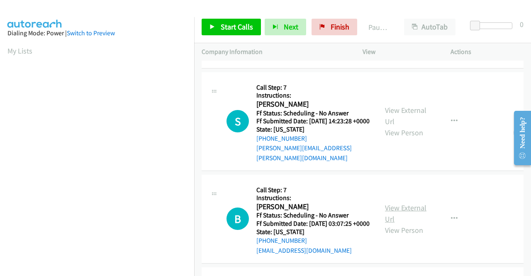
click at [413, 220] on link "View External Url" at bounding box center [405, 213] width 41 height 21
click at [224, 24] on span "Start Calls" at bounding box center [237, 27] width 32 height 10
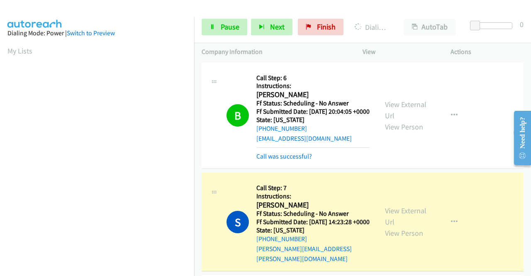
scroll to position [124, 0]
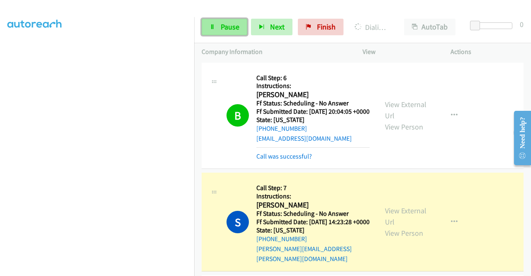
click at [232, 24] on span "Pause" at bounding box center [230, 27] width 19 height 10
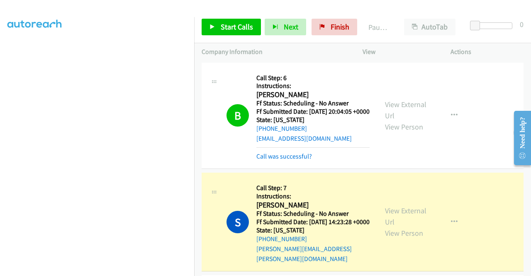
scroll to position [0, 0]
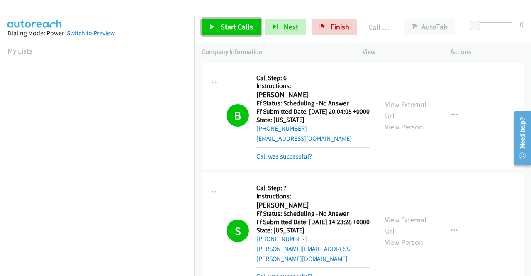
click at [232, 24] on span "Start Calls" at bounding box center [237, 27] width 32 height 10
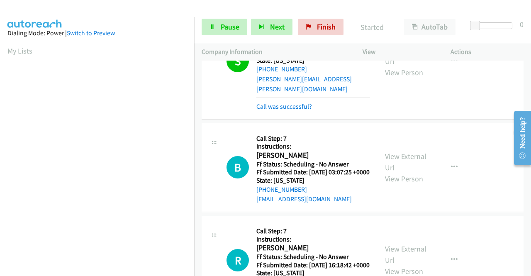
scroll to position [249, 0]
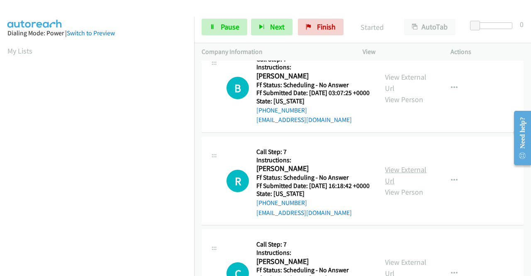
click at [392, 185] on link "View External Url" at bounding box center [405, 175] width 41 height 21
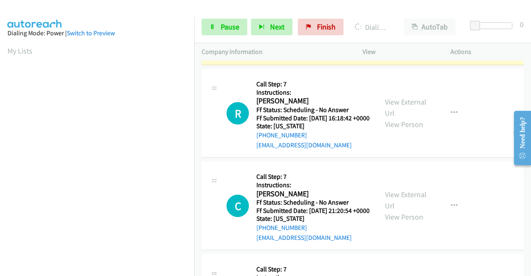
scroll to position [332, 0]
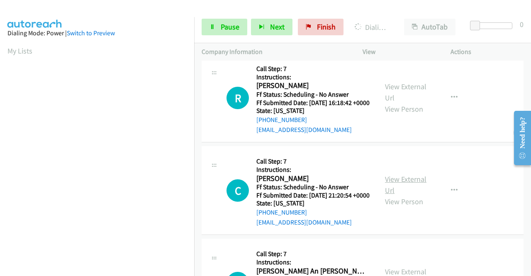
click at [401, 195] on link "View External Url" at bounding box center [405, 184] width 41 height 21
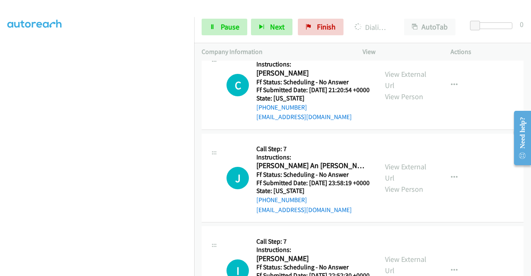
scroll to position [498, 0]
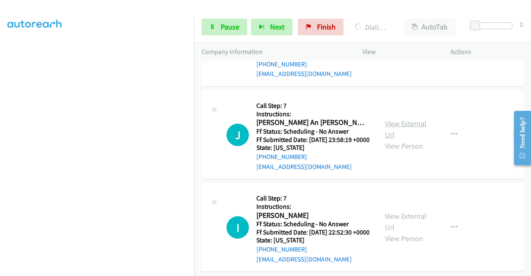
click at [419, 139] on link "View External Url" at bounding box center [405, 129] width 41 height 21
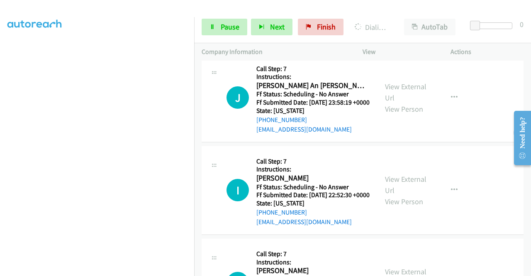
scroll to position [598, 0]
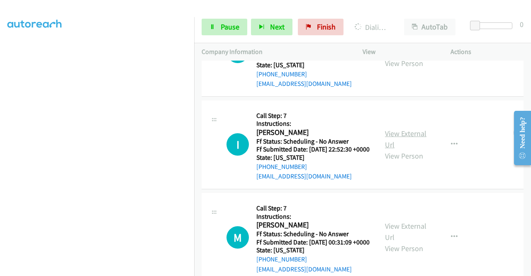
click at [390, 149] on link "View External Url" at bounding box center [405, 139] width 41 height 21
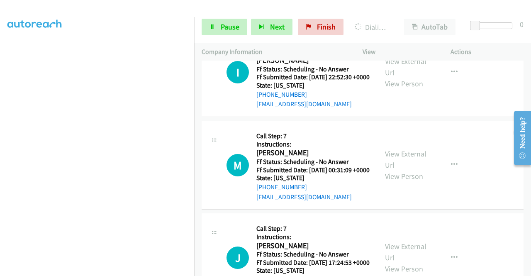
scroll to position [723, 0]
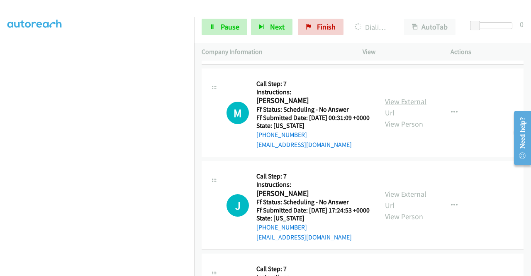
click at [406, 117] on link "View External Url" at bounding box center [405, 107] width 41 height 21
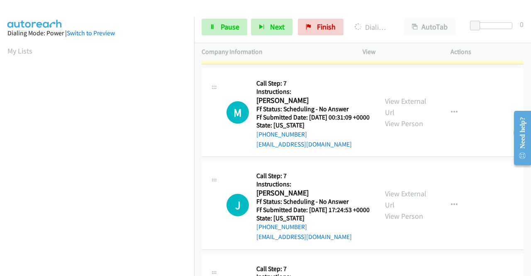
scroll to position [847, 0]
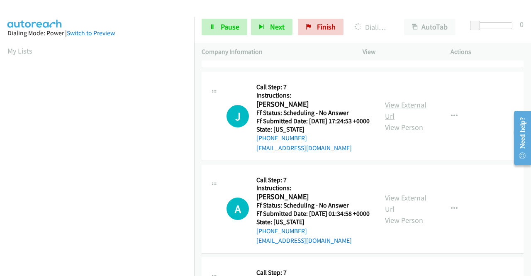
click at [407, 121] on link "View External Url" at bounding box center [405, 110] width 41 height 21
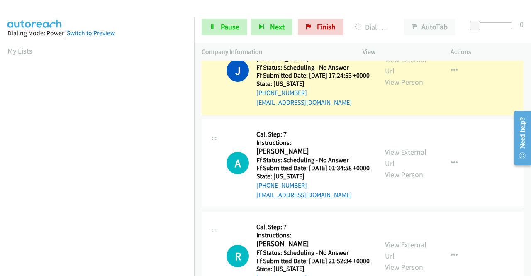
scroll to position [1013, 0]
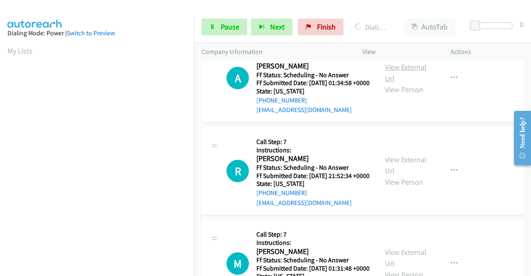
click at [415, 83] on link "View External Url" at bounding box center [405, 72] width 41 height 21
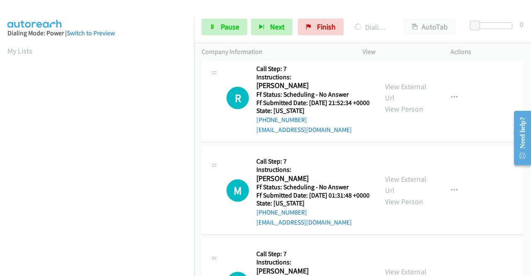
scroll to position [1137, 0]
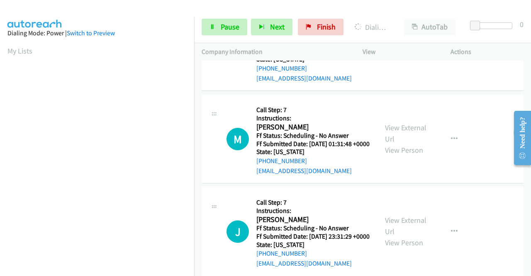
click at [395, 51] on link "View External Url" at bounding box center [405, 40] width 41 height 21
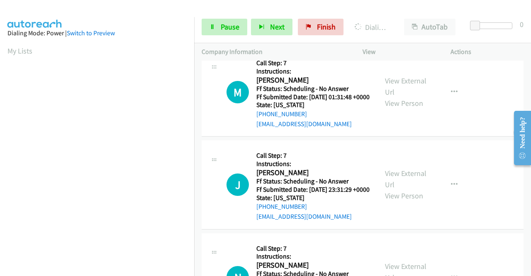
scroll to position [1220, 0]
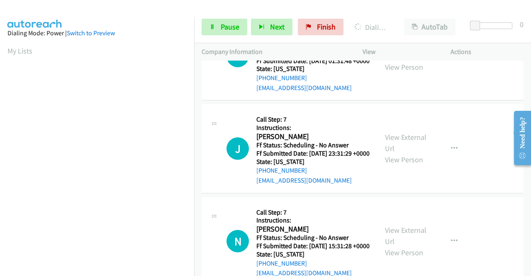
click at [399, 61] on link "View External Url" at bounding box center [405, 50] width 41 height 21
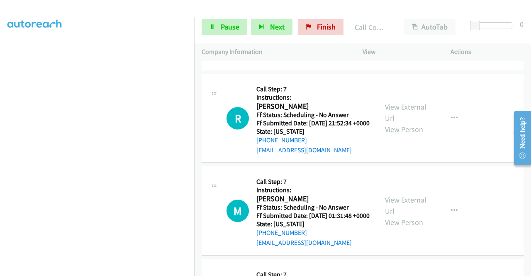
scroll to position [1179, 0]
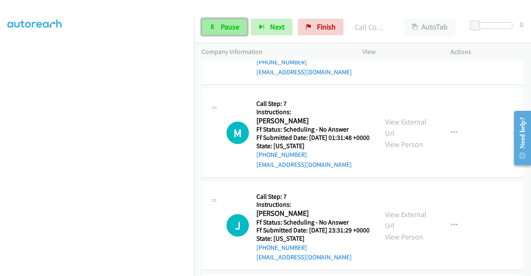
click at [230, 24] on span "Pause" at bounding box center [230, 27] width 19 height 10
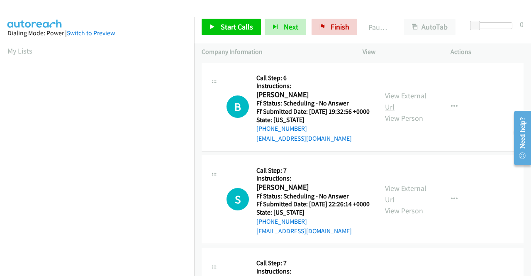
click at [410, 99] on link "View External Url" at bounding box center [405, 101] width 41 height 21
click at [388, 197] on link "View External Url" at bounding box center [405, 193] width 41 height 21
click at [217, 29] on link "Start Calls" at bounding box center [231, 27] width 59 height 17
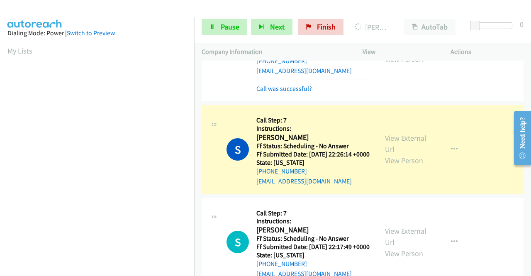
scroll to position [124, 0]
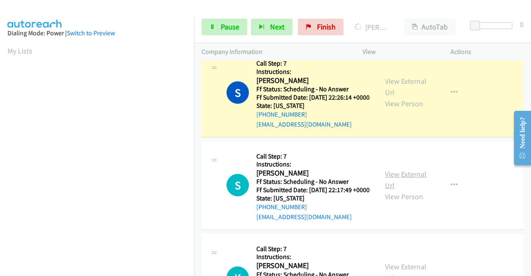
click at [399, 190] on link "View External Url" at bounding box center [405, 179] width 41 height 21
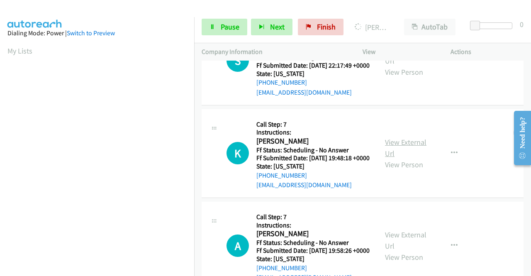
click at [399, 158] on link "View External Url" at bounding box center [405, 147] width 41 height 21
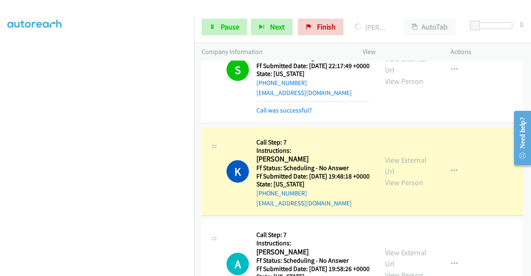
scroll to position [189, 0]
drag, startPoint x: 231, startPoint y: 26, endPoint x: 221, endPoint y: 41, distance: 18.2
click at [231, 26] on span "Pause" at bounding box center [230, 27] width 19 height 10
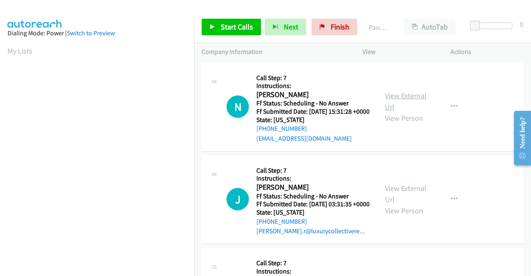
click at [397, 102] on link "View External Url" at bounding box center [405, 101] width 41 height 21
click at [394, 201] on link "View External Url" at bounding box center [405, 193] width 41 height 21
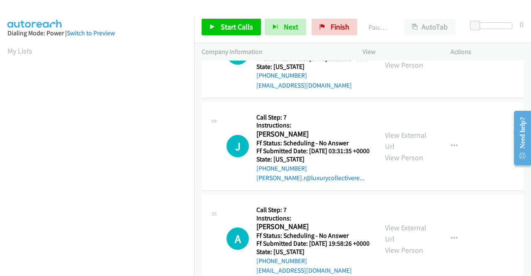
scroll to position [83, 0]
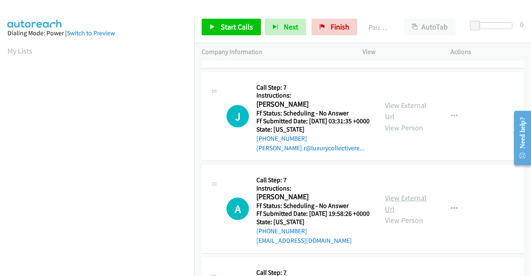
click at [410, 214] on link "View External Url" at bounding box center [405, 203] width 41 height 21
click at [238, 24] on span "Start Calls" at bounding box center [237, 27] width 32 height 10
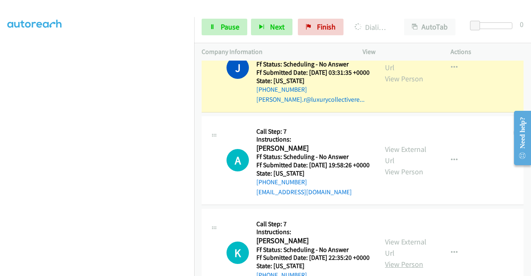
scroll to position [207, 0]
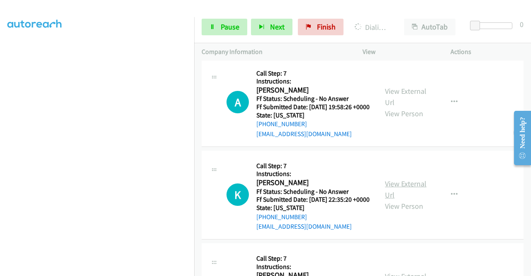
click at [398, 200] on link "View External Url" at bounding box center [405, 189] width 41 height 21
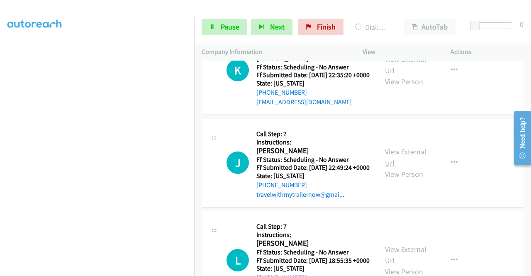
click at [385, 168] on link "View External Url" at bounding box center [405, 157] width 41 height 21
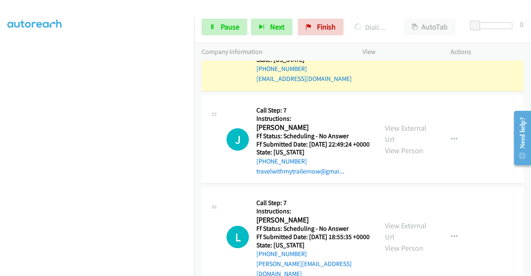
scroll to position [432, 0]
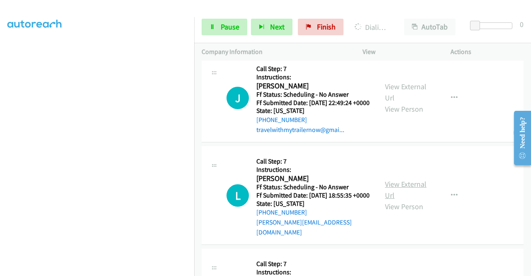
click at [392, 200] on link "View External Url" at bounding box center [405, 189] width 41 height 21
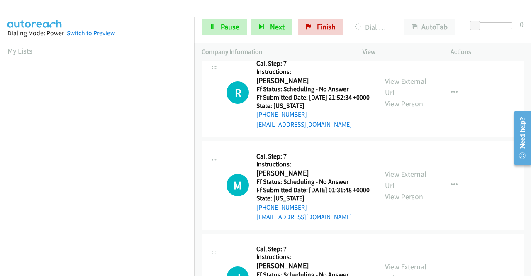
scroll to position [681, 0]
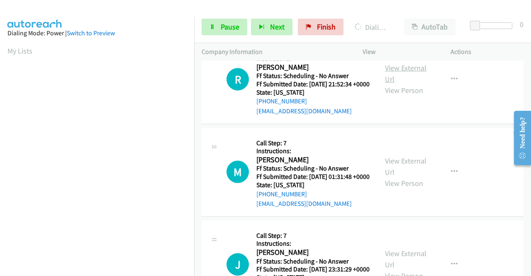
click at [404, 84] on link "View External Url" at bounding box center [405, 73] width 41 height 21
click at [393, 177] on link "View External Url" at bounding box center [405, 166] width 41 height 21
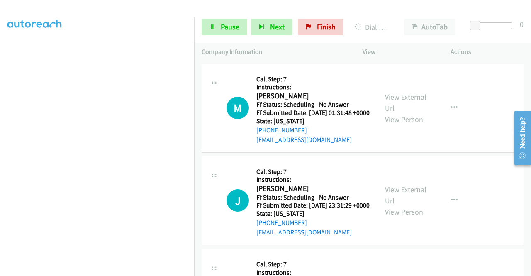
scroll to position [806, 0]
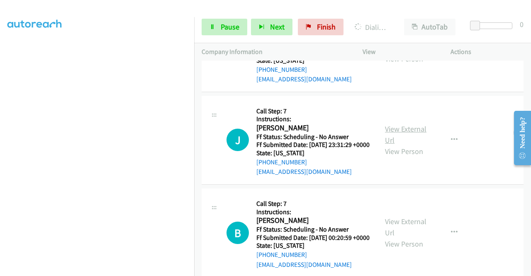
click at [391, 145] on link "View External Url" at bounding box center [405, 134] width 41 height 21
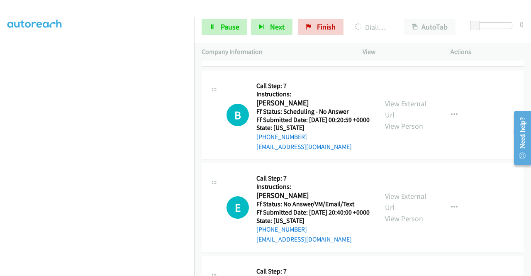
scroll to position [965, 0]
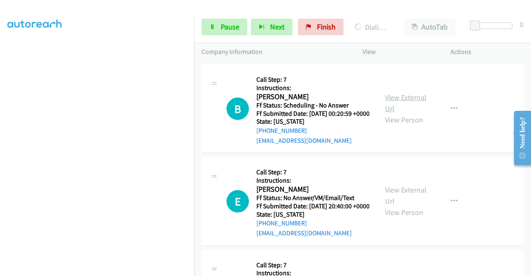
click at [394, 113] on link "View External Url" at bounding box center [405, 102] width 41 height 21
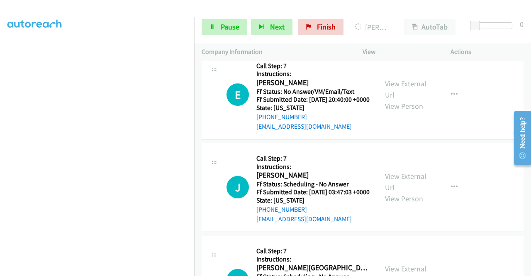
scroll to position [189, 0]
click at [392, 100] on link "View External Url" at bounding box center [405, 89] width 41 height 21
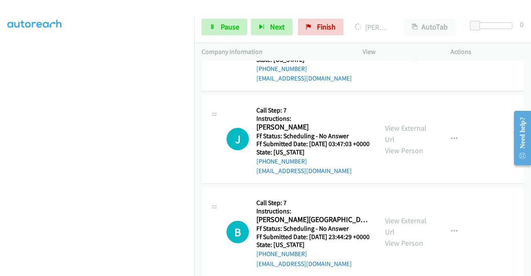
scroll to position [1231, 0]
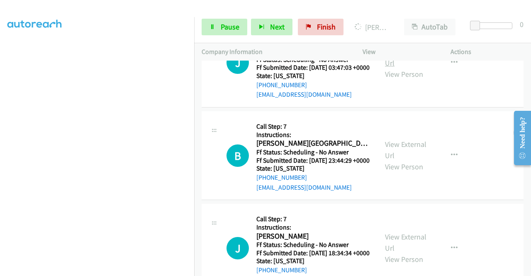
click at [402, 68] on link "View External Url" at bounding box center [405, 57] width 41 height 21
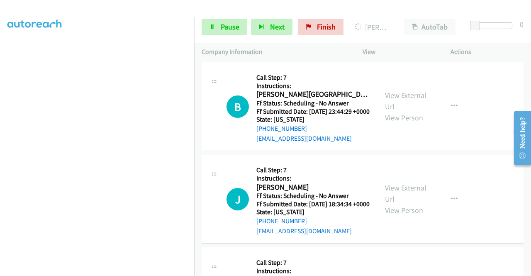
scroll to position [1314, 0]
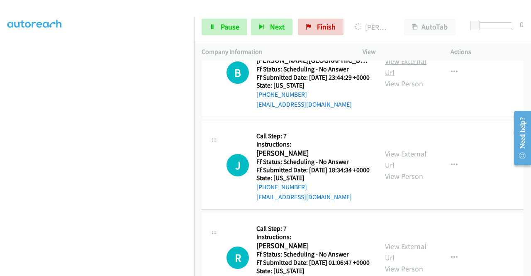
click at [395, 77] on link "View External Url" at bounding box center [405, 66] width 41 height 21
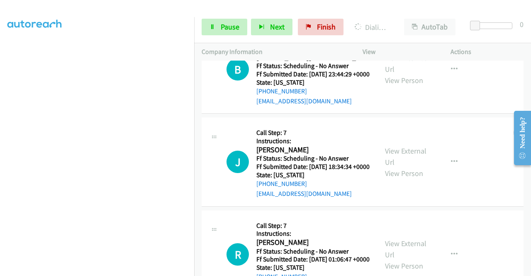
scroll to position [1373, 0]
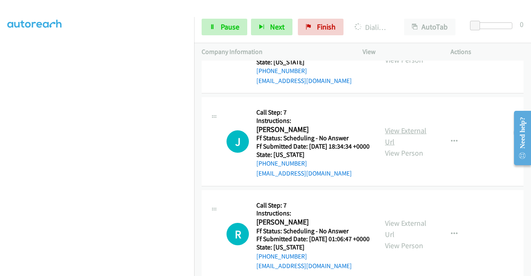
click at [395, 146] on link "View External Url" at bounding box center [405, 136] width 41 height 21
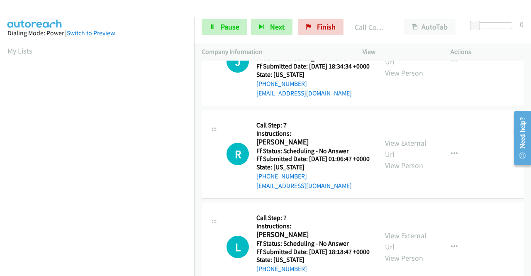
scroll to position [1506, 0]
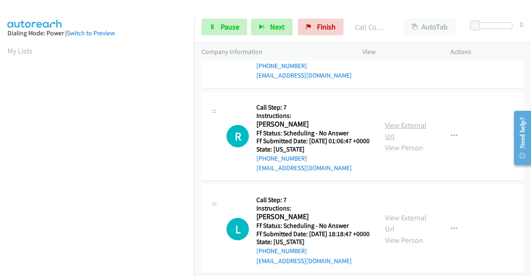
click at [417, 141] on link "View External Url" at bounding box center [405, 130] width 41 height 21
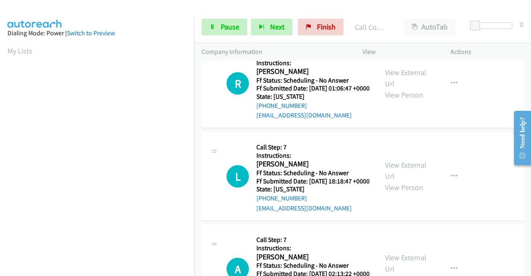
scroll to position [1589, 0]
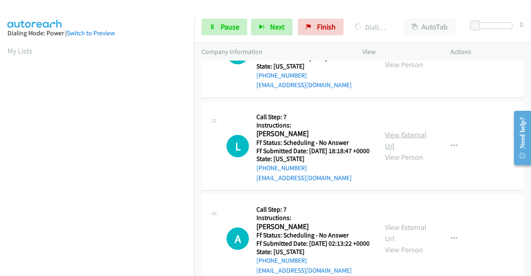
click at [400, 151] on link "View External Url" at bounding box center [405, 140] width 41 height 21
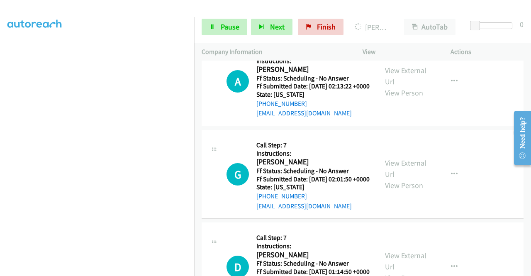
scroll to position [1764, 0]
click at [405, 86] on link "View External Url" at bounding box center [405, 76] width 41 height 21
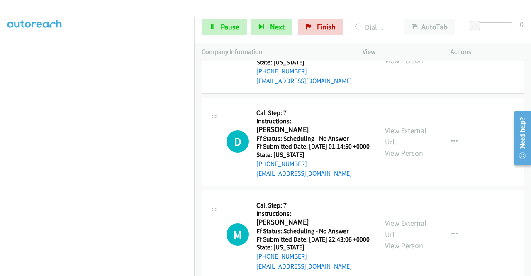
scroll to position [1947, 0]
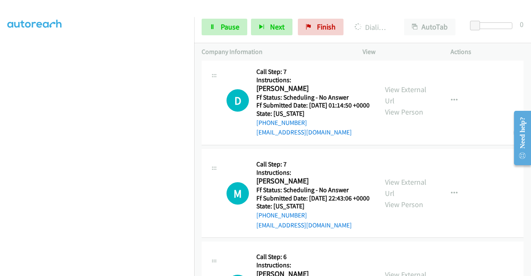
click at [418, 13] on link "View External Url" at bounding box center [405, 2] width 41 height 21
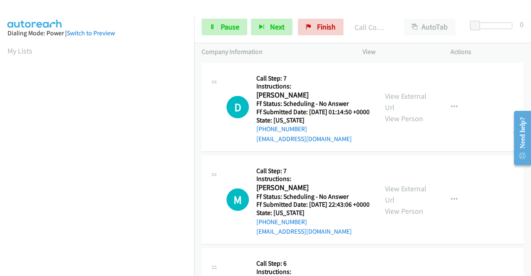
scroll to position [1989, 0]
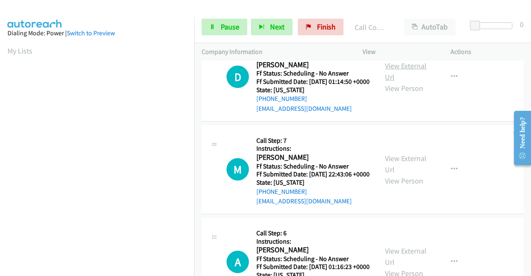
click at [394, 82] on link "View External Url" at bounding box center [405, 71] width 41 height 21
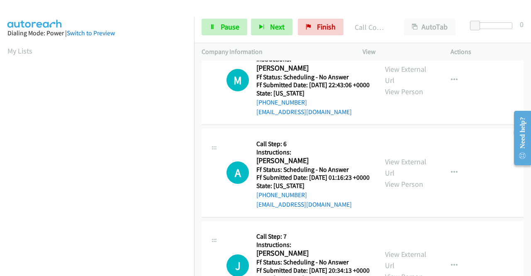
scroll to position [2113, 0]
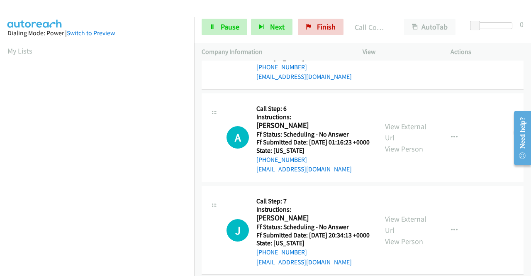
click at [390, 50] on link "View External Url" at bounding box center [405, 39] width 41 height 21
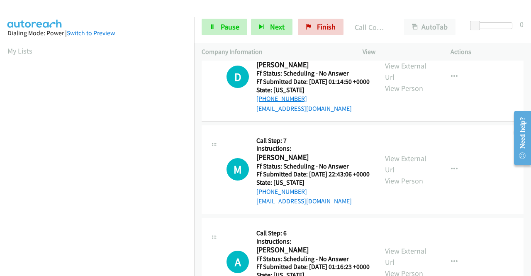
scroll to position [1864, 0]
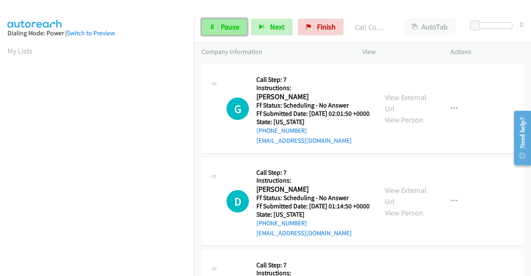
click at [230, 29] on span "Pause" at bounding box center [230, 27] width 19 height 10
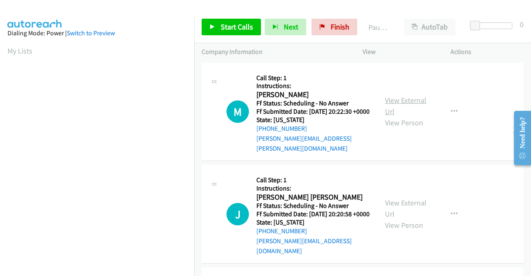
click at [408, 100] on link "View External Url" at bounding box center [405, 105] width 41 height 21
click at [403, 198] on link "View External Url" at bounding box center [405, 208] width 41 height 21
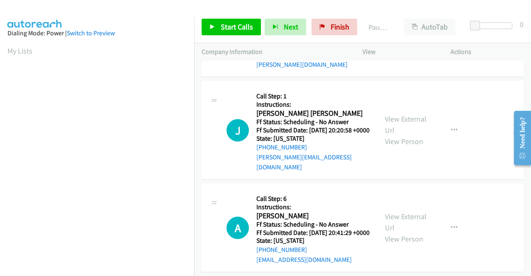
scroll to position [124, 0]
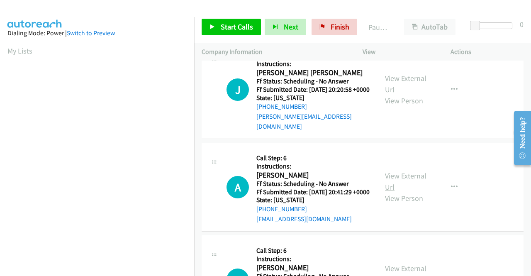
click at [409, 175] on link "View External Url" at bounding box center [405, 181] width 41 height 21
click at [224, 22] on span "Start Calls" at bounding box center [237, 27] width 32 height 10
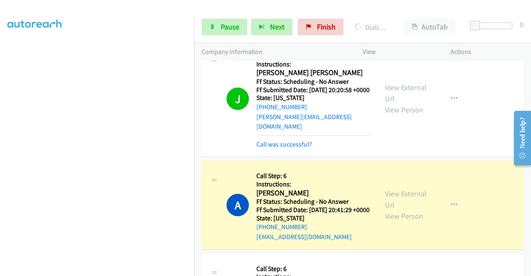
scroll to position [308, 0]
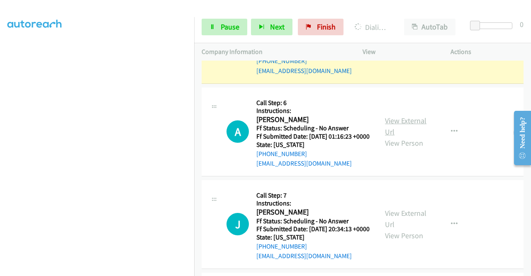
click at [392, 130] on link "View External Url" at bounding box center [405, 126] width 41 height 21
click at [388, 228] on link "View External Url" at bounding box center [405, 218] width 41 height 21
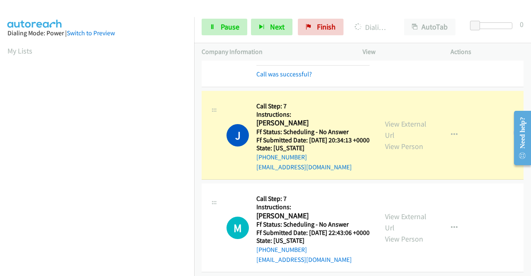
scroll to position [515, 0]
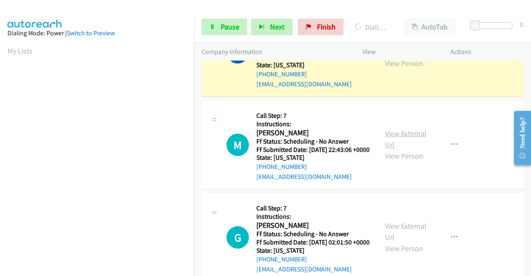
click at [398, 149] on link "View External Url" at bounding box center [405, 139] width 41 height 21
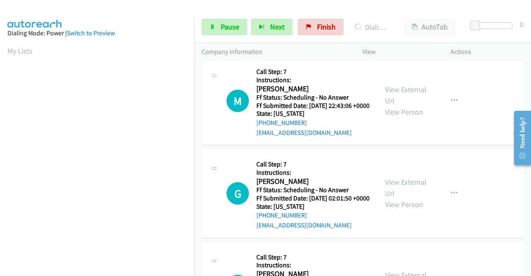
scroll to position [598, 0]
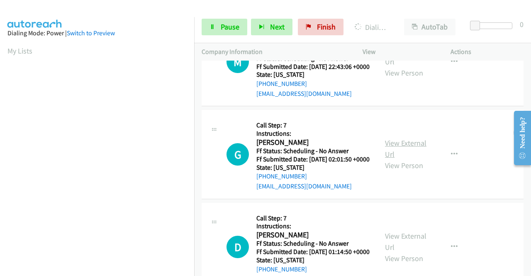
click at [402, 159] on link "View External Url" at bounding box center [405, 148] width 41 height 21
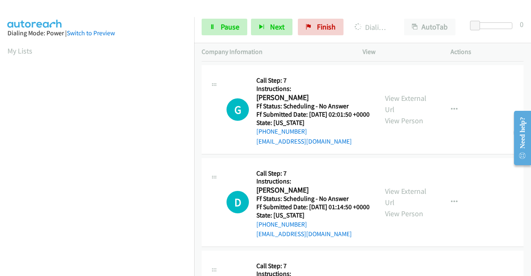
scroll to position [681, 0]
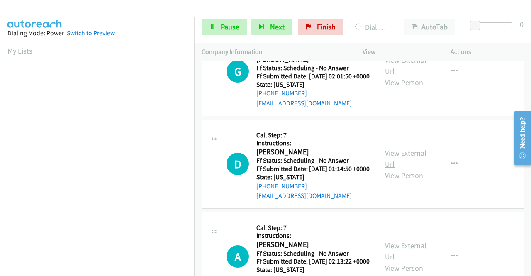
click at [395, 169] on link "View External Url" at bounding box center [405, 158] width 41 height 21
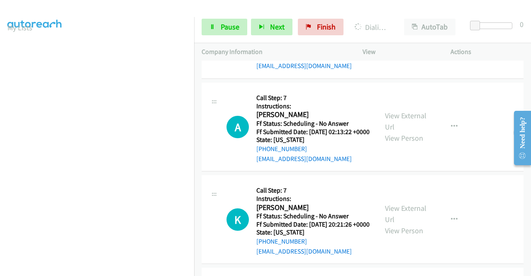
scroll to position [847, 0]
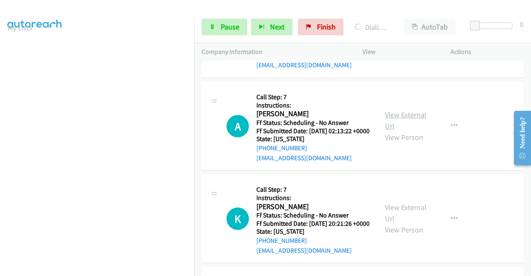
click at [391, 131] on link "View External Url" at bounding box center [405, 120] width 41 height 21
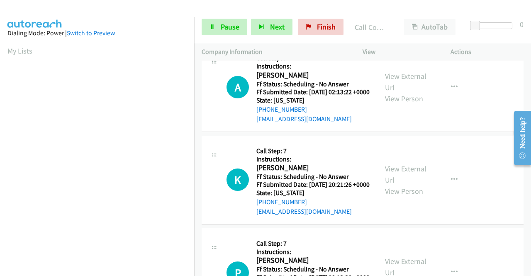
scroll to position [948, 0]
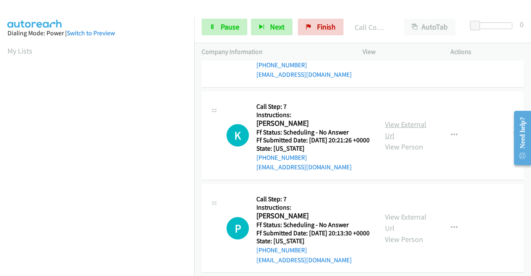
click at [404, 140] on link "View External Url" at bounding box center [405, 129] width 41 height 21
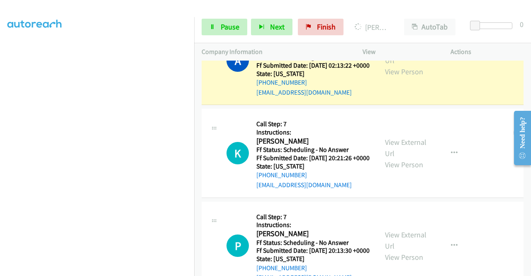
scroll to position [1072, 0]
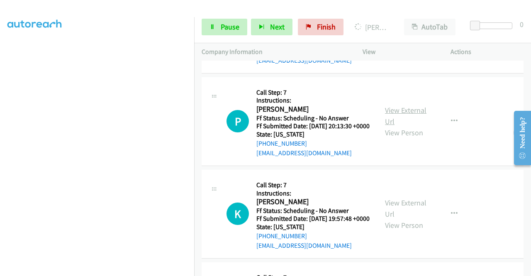
click at [401, 126] on link "View External Url" at bounding box center [405, 115] width 41 height 21
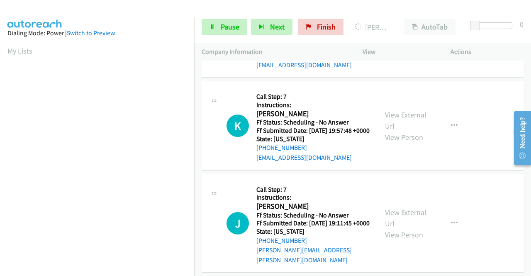
scroll to position [1214, 0]
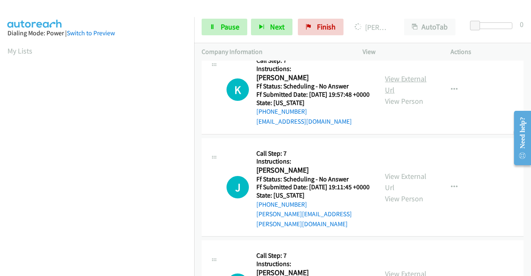
click at [406, 95] on link "View External Url" at bounding box center [405, 84] width 41 height 21
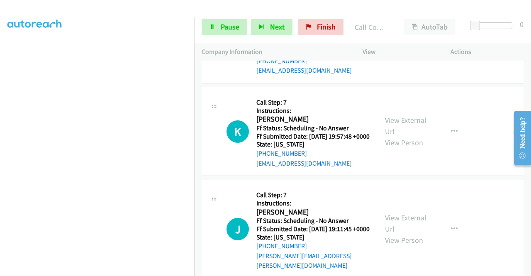
scroll to position [1273, 0]
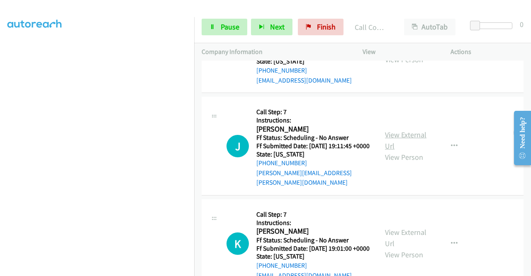
click at [409, 151] on link "View External Url" at bounding box center [405, 140] width 41 height 21
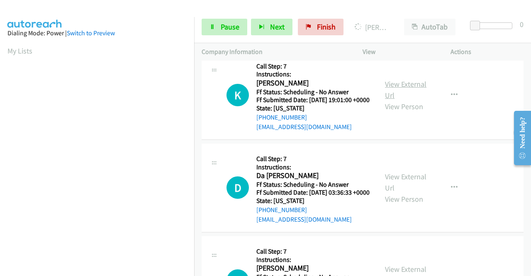
scroll to position [1457, 0]
click at [410, 100] on link "View External Url" at bounding box center [405, 89] width 41 height 21
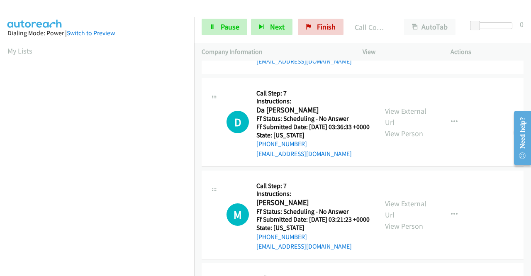
scroll to position [1581, 0]
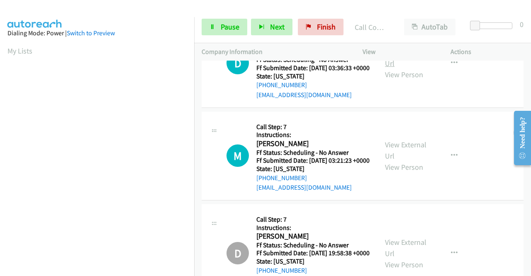
click at [404, 68] on link "View External Url" at bounding box center [405, 57] width 41 height 21
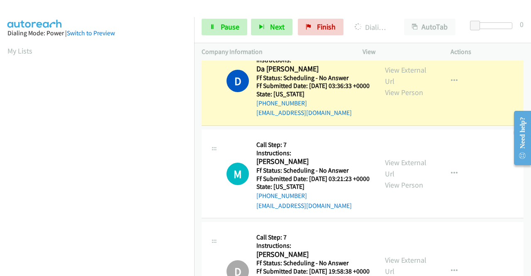
scroll to position [189, 0]
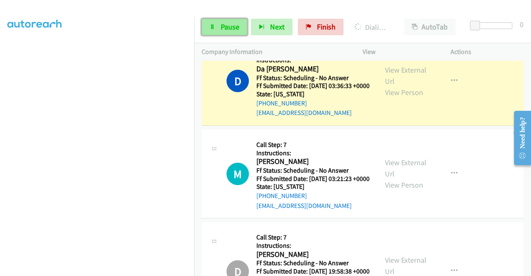
click at [221, 24] on span "Pause" at bounding box center [230, 27] width 19 height 10
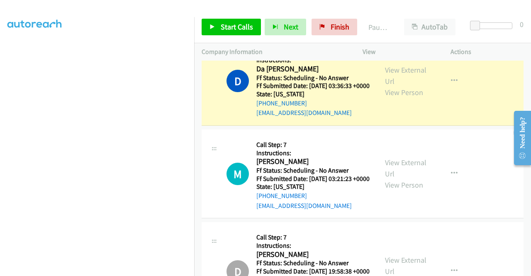
scroll to position [0, 0]
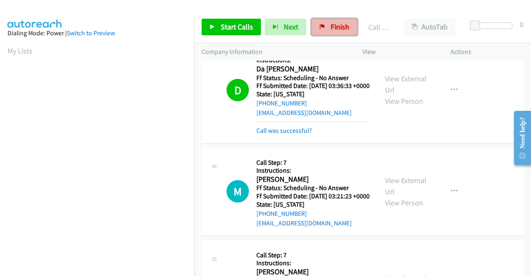
click at [336, 26] on span "Finish" at bounding box center [340, 27] width 19 height 10
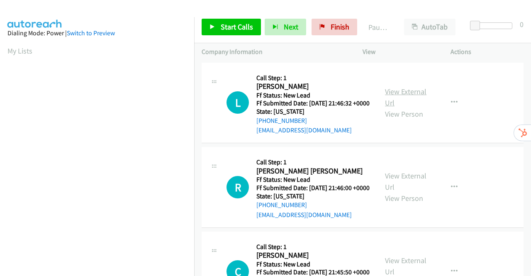
click at [409, 95] on link "View External Url" at bounding box center [405, 97] width 41 height 21
click at [415, 190] on link "View External Url" at bounding box center [405, 181] width 41 height 21
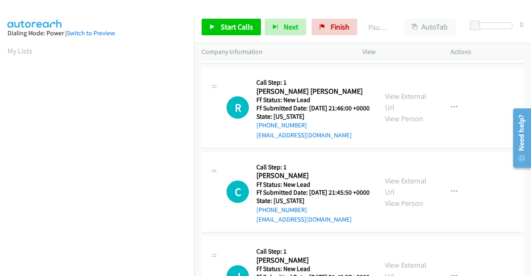
scroll to position [83, 0]
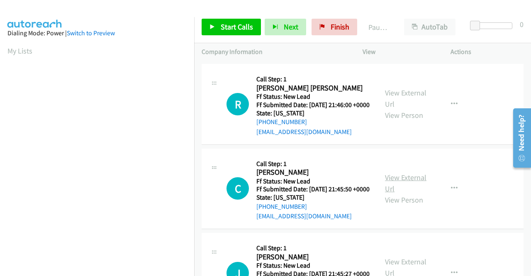
click at [410, 193] on link "View External Url" at bounding box center [405, 183] width 41 height 21
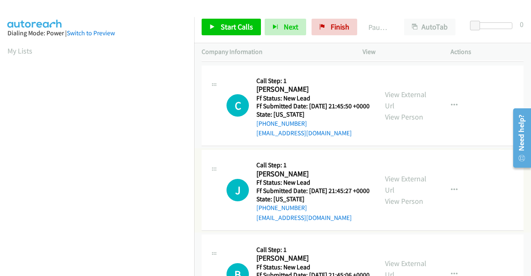
click at [407, 207] on div "View External Url View Person" at bounding box center [406, 190] width 43 height 34
click at [407, 195] on link "View External Url" at bounding box center [405, 184] width 41 height 21
click at [211, 24] on link "Start Calls" at bounding box center [231, 27] width 59 height 17
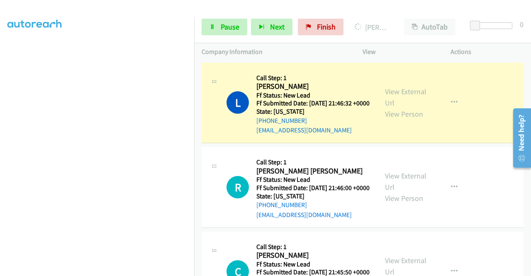
scroll to position [0, 0]
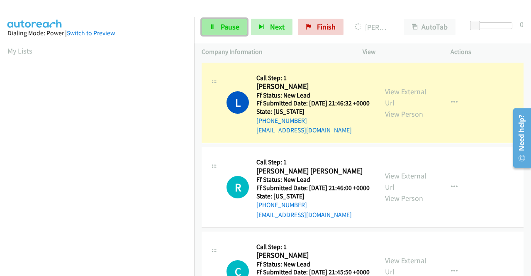
click at [226, 30] on span "Pause" at bounding box center [230, 27] width 19 height 10
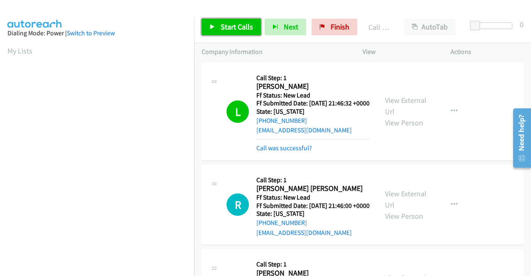
click at [221, 29] on span "Start Calls" at bounding box center [237, 27] width 32 height 10
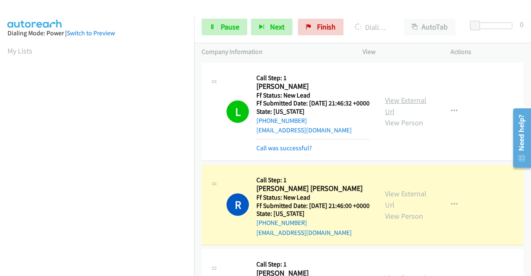
click at [407, 105] on link "View External Url" at bounding box center [405, 105] width 41 height 21
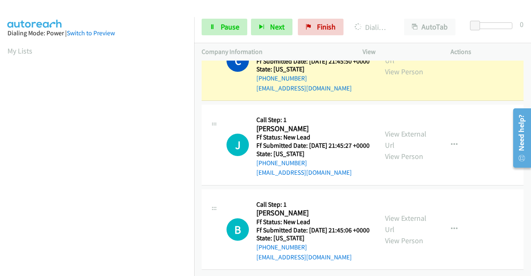
scroll to position [189, 0]
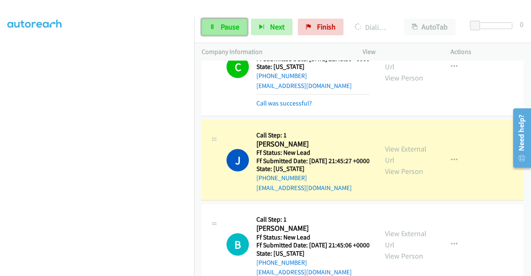
click at [225, 24] on span "Pause" at bounding box center [230, 27] width 19 height 10
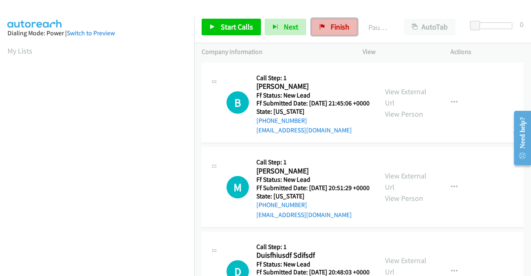
click at [333, 25] on span "Finish" at bounding box center [340, 27] width 19 height 10
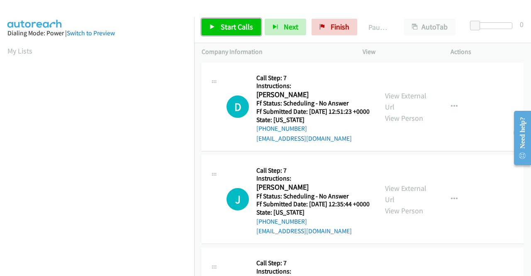
drag, startPoint x: 229, startPoint y: 25, endPoint x: 246, endPoint y: 32, distance: 18.6
click at [229, 25] on span "Start Calls" at bounding box center [237, 27] width 32 height 10
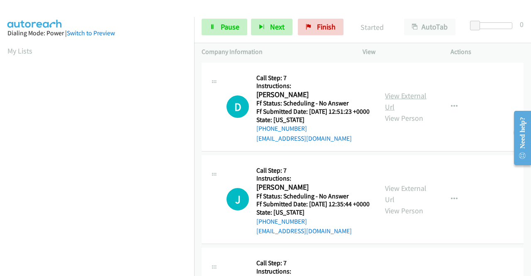
click at [399, 97] on link "View External Url" at bounding box center [405, 101] width 41 height 21
click at [409, 204] on link "View External Url" at bounding box center [405, 193] width 41 height 21
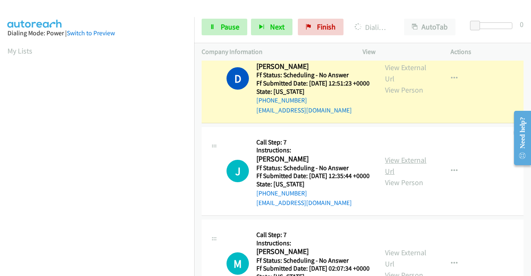
scroll to position [41, 0]
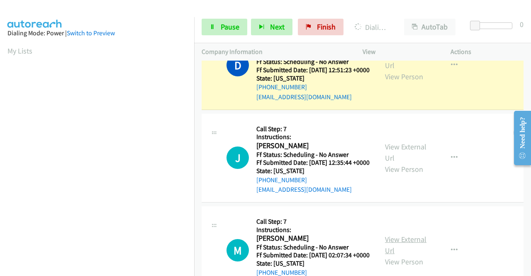
click at [406, 255] on link "View External Url" at bounding box center [405, 244] width 41 height 21
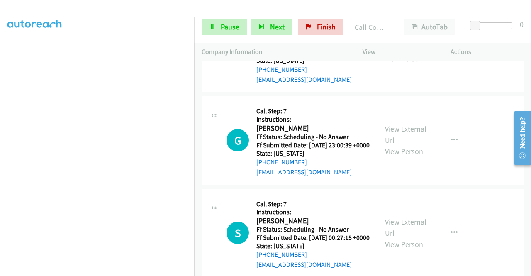
scroll to position [341, 0]
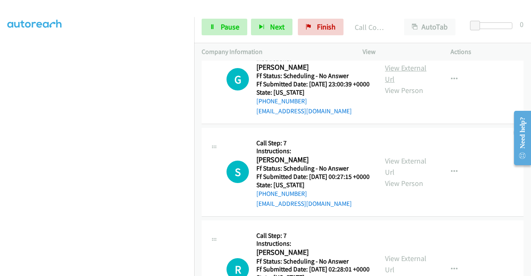
click at [418, 84] on link "View External Url" at bounding box center [405, 73] width 41 height 21
click at [392, 177] on link "View External Url" at bounding box center [405, 166] width 41 height 21
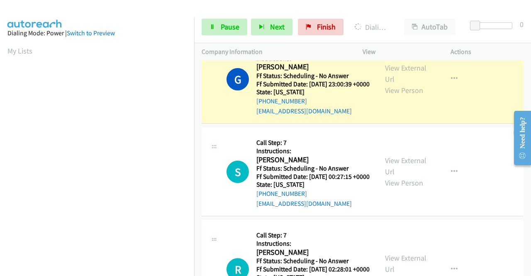
scroll to position [483, 0]
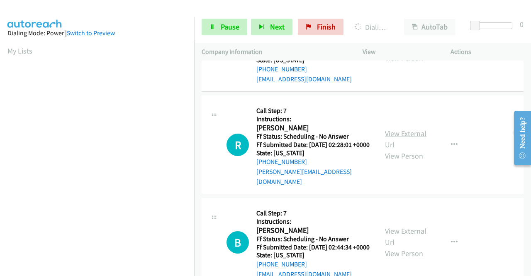
click at [405, 149] on link "View External Url" at bounding box center [405, 139] width 41 height 21
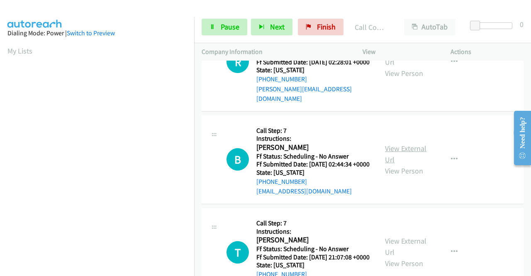
click at [406, 164] on link "View External Url" at bounding box center [405, 154] width 41 height 21
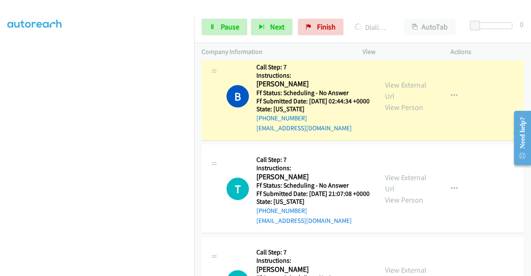
scroll to position [708, 0]
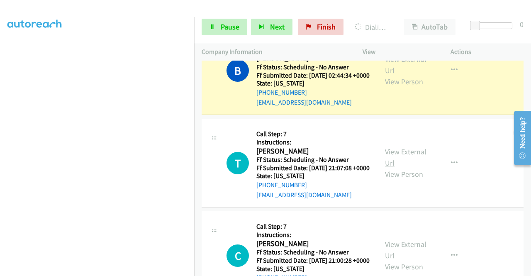
click at [395, 168] on link "View External Url" at bounding box center [405, 157] width 41 height 21
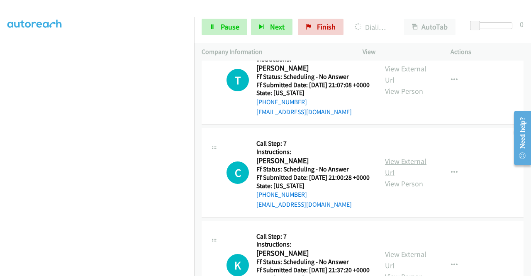
click at [402, 177] on link "View External Url" at bounding box center [405, 166] width 41 height 21
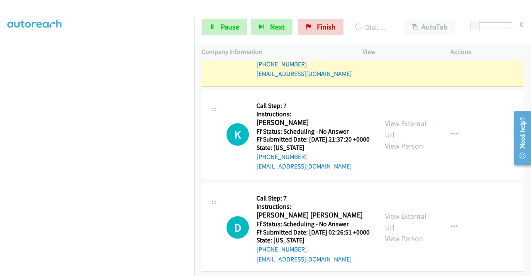
scroll to position [183, 0]
click at [390, 139] on link "View External Url" at bounding box center [405, 129] width 41 height 21
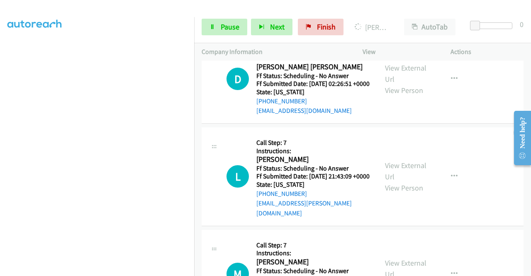
scroll to position [189, 0]
click at [224, 21] on link "Pause" at bounding box center [225, 27] width 46 height 17
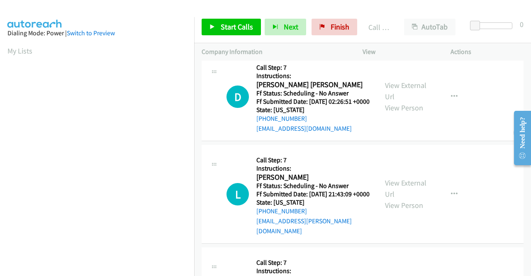
scroll to position [1132, 0]
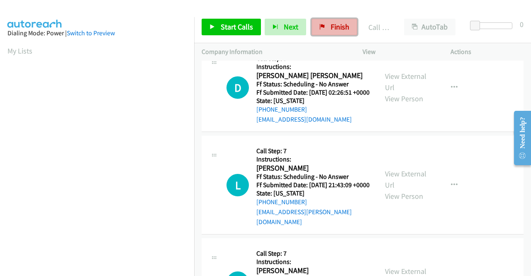
click at [325, 29] on link "Finish" at bounding box center [335, 27] width 46 height 17
